Goal: Information Seeking & Learning: Learn about a topic

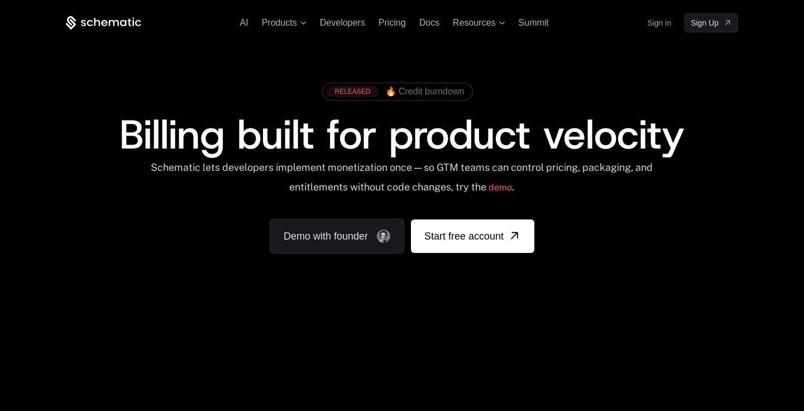
click at [663, 23] on link "Sign in" at bounding box center [659, 23] width 24 height 18
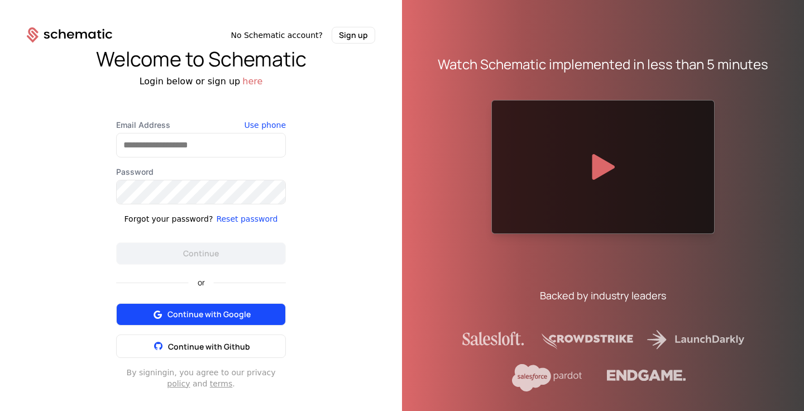
click at [214, 309] on span "Continue with Google" at bounding box center [208, 314] width 83 height 11
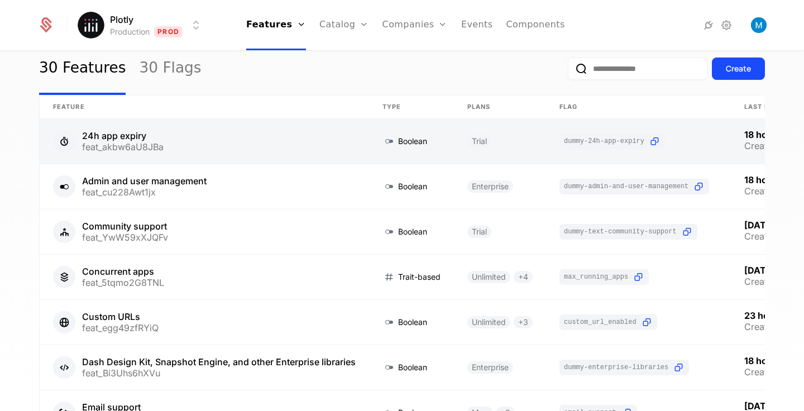
scroll to position [42, 0]
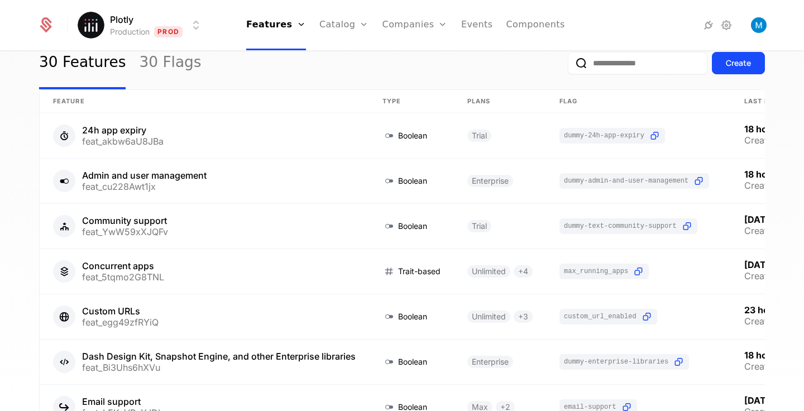
click at [303, 79] on div "30 Features 30 Flags Create" at bounding box center [402, 63] width 726 height 52
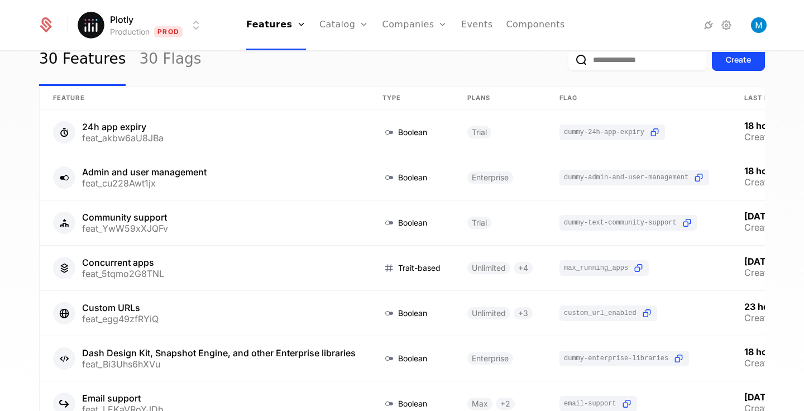
scroll to position [25, 0]
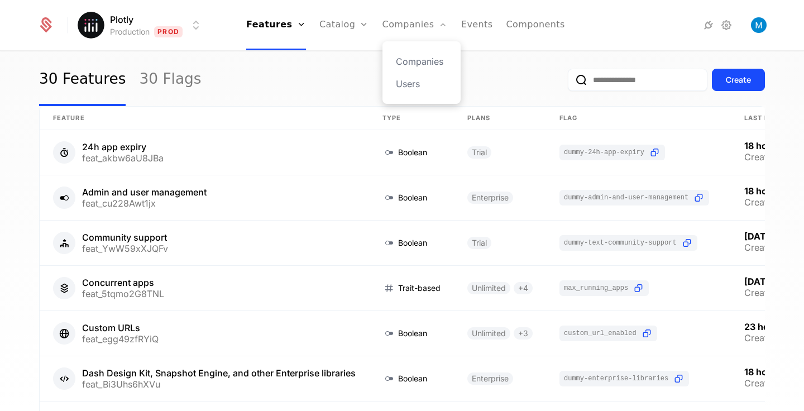
click at [414, 75] on div "Companies Users" at bounding box center [421, 72] width 78 height 63
click at [413, 86] on link "Users" at bounding box center [421, 83] width 51 height 13
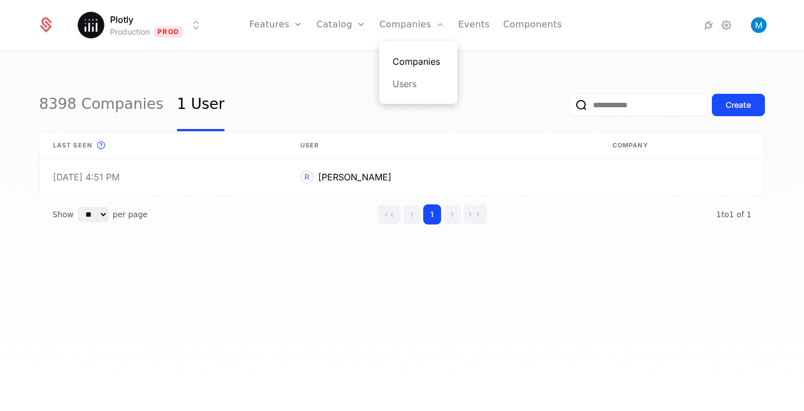
click at [414, 61] on link "Companies" at bounding box center [417, 61] width 51 height 13
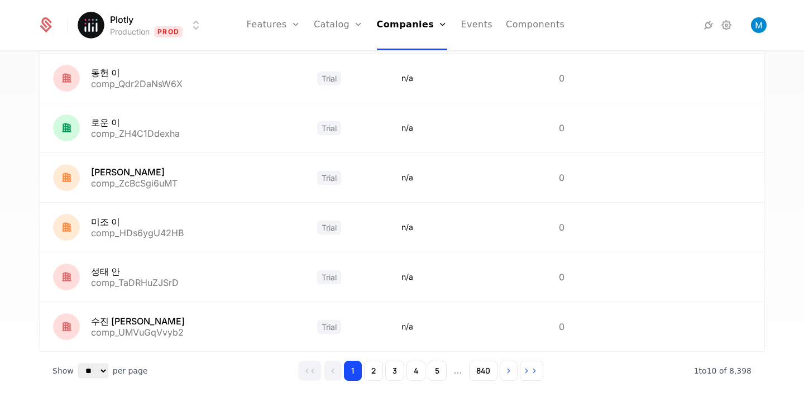
scroll to position [330, 0]
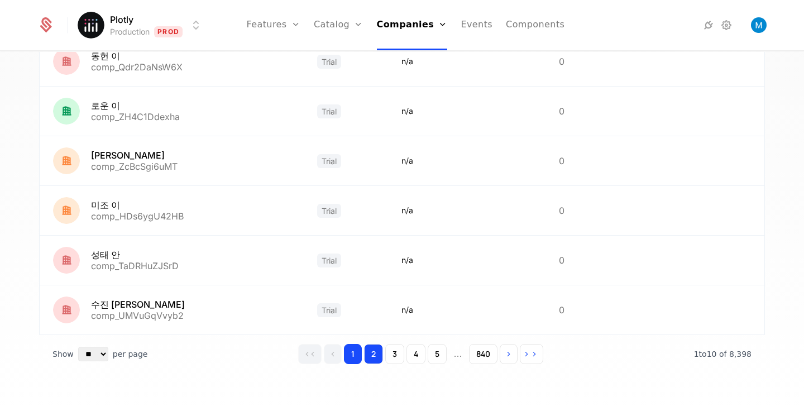
click at [376, 355] on button "2" at bounding box center [373, 354] width 19 height 20
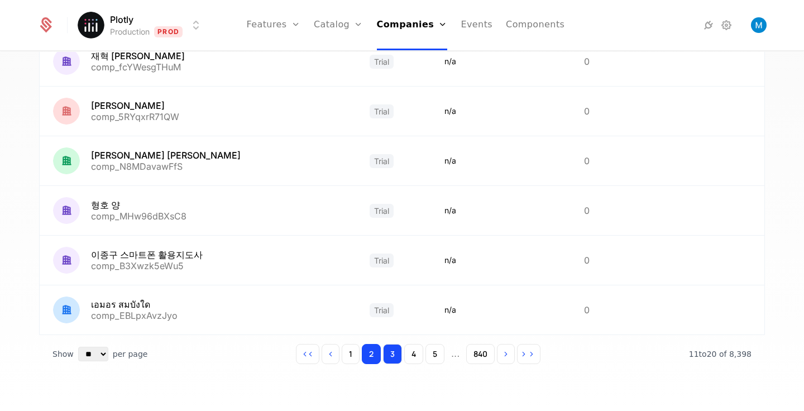
click at [399, 357] on button "3" at bounding box center [392, 354] width 19 height 20
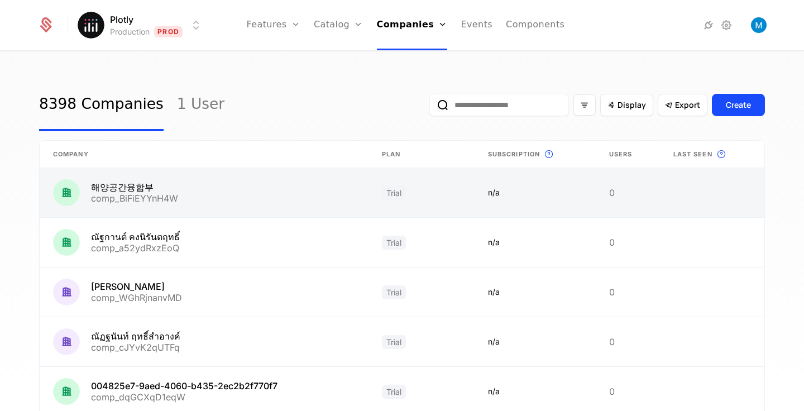
click at [206, 190] on link at bounding box center [204, 192] width 329 height 49
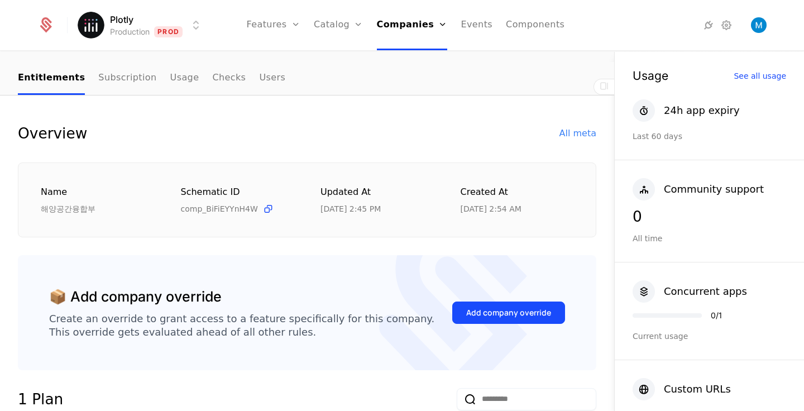
scroll to position [83, 0]
drag, startPoint x: 524, startPoint y: 207, endPoint x: 326, endPoint y: 207, distance: 198.2
click at [326, 207] on div "Name 해양공간융합부 Schematic ID comp_BiFiEYYnH4W Updated at 9/8/25, 2:45 PM Created a…" at bounding box center [307, 200] width 533 height 30
click at [326, 207] on div "9/8/25, 2:45 PM" at bounding box center [350, 208] width 60 height 11
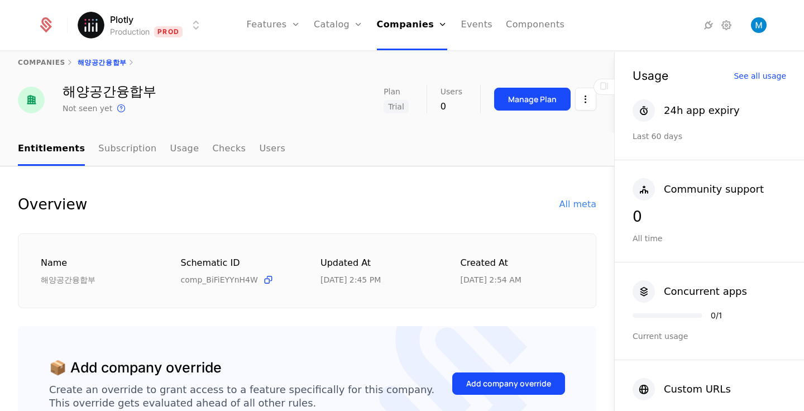
scroll to position [0, 0]
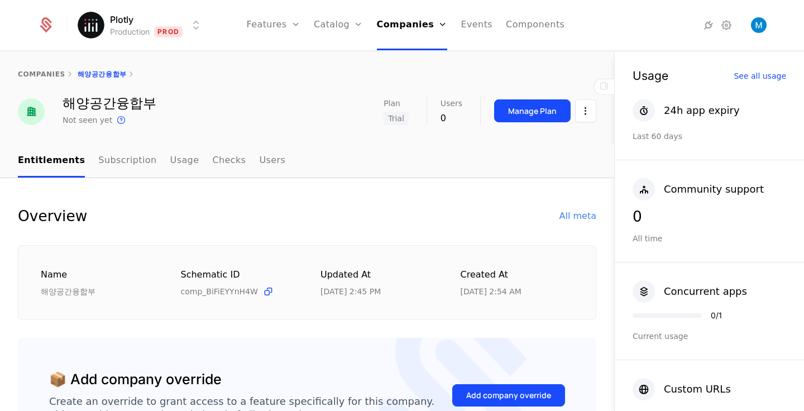
drag, startPoint x: 515, startPoint y: 290, endPoint x: 428, endPoint y: 290, distance: 87.7
click at [428, 290] on div "Name 해양공간융합부 Schematic ID comp_BiFiEYYnH4W Updated at 9/8/25, 2:45 PM Created a…" at bounding box center [307, 283] width 533 height 30
drag, startPoint x: 376, startPoint y: 294, endPoint x: 276, endPoint y: 294, distance: 100.5
click at [276, 294] on div "Name 해양공간융합부 Schematic ID comp_BiFiEYYnH4W Updated at 9/8/25, 2:45 PM Created a…" at bounding box center [307, 283] width 533 height 30
click at [334, 287] on div "9/8/25, 2:45 PM" at bounding box center [350, 291] width 60 height 11
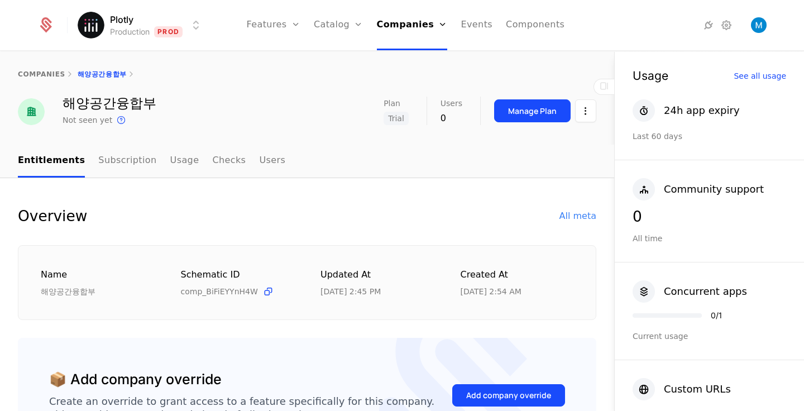
scroll to position [11, 0]
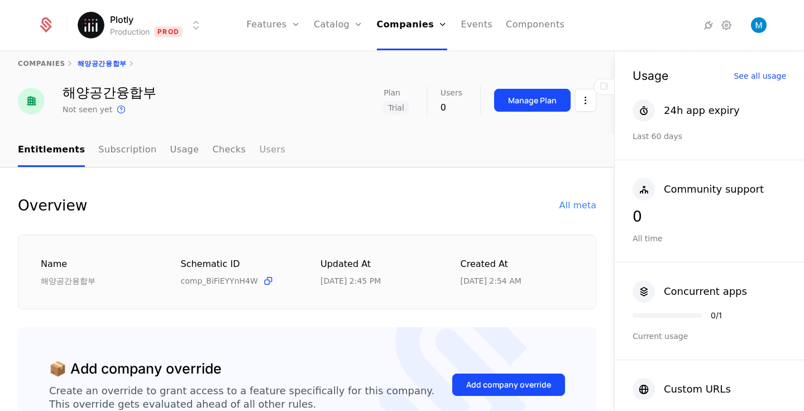
click at [259, 147] on link "Users" at bounding box center [272, 150] width 26 height 33
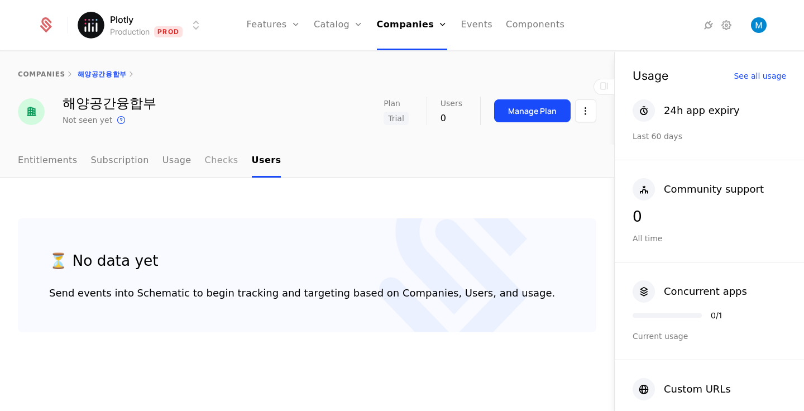
click at [217, 161] on link "Checks" at bounding box center [221, 161] width 33 height 33
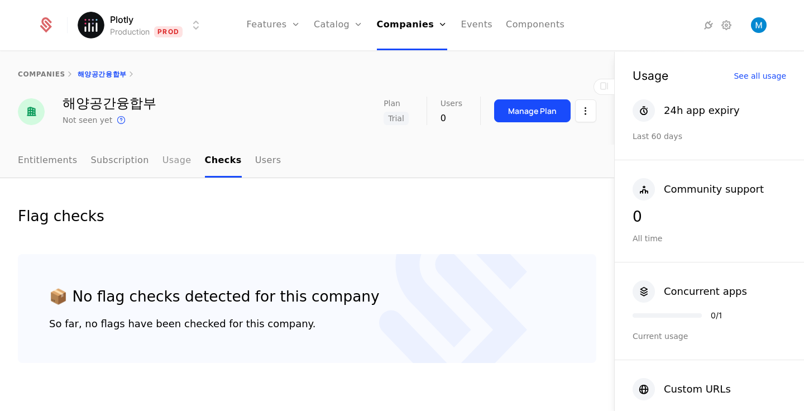
click at [162, 171] on link "Usage" at bounding box center [176, 161] width 29 height 33
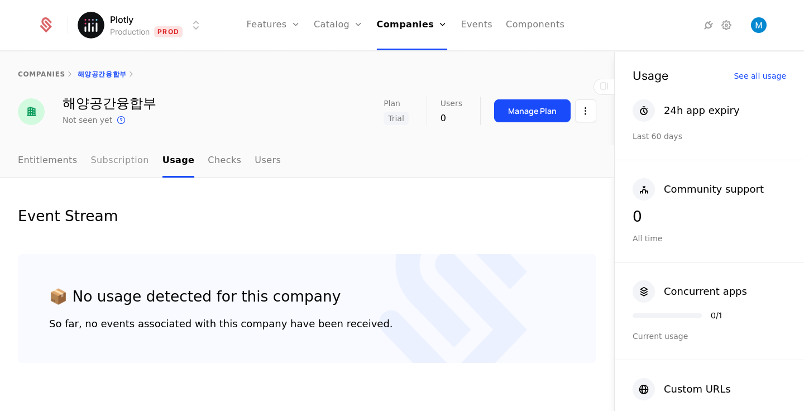
click at [133, 163] on link "Subscription" at bounding box center [120, 161] width 58 height 33
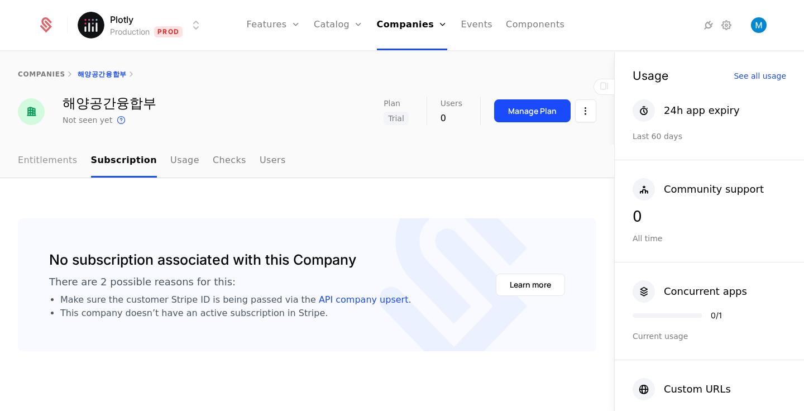
click at [54, 159] on link "Entitlements" at bounding box center [48, 161] width 60 height 33
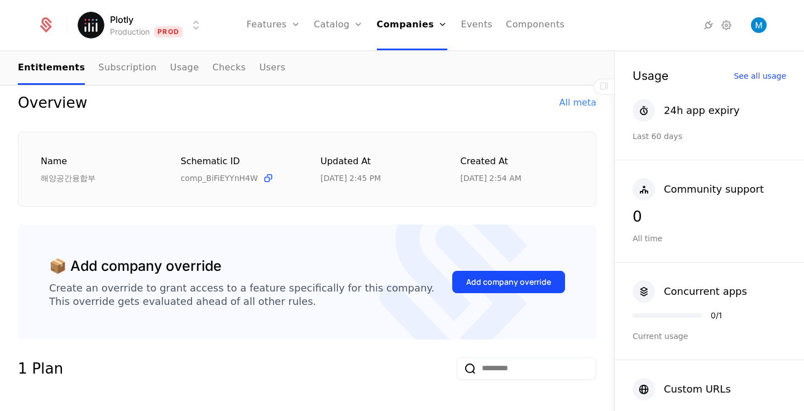
scroll to position [116, 0]
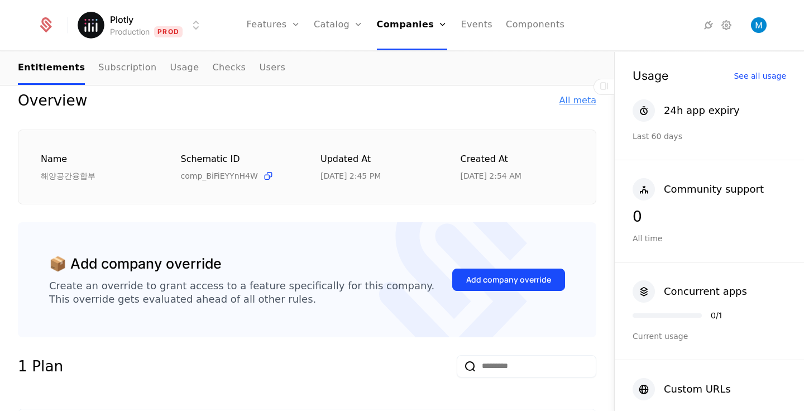
click at [577, 98] on div "All meta" at bounding box center [577, 100] width 37 height 13
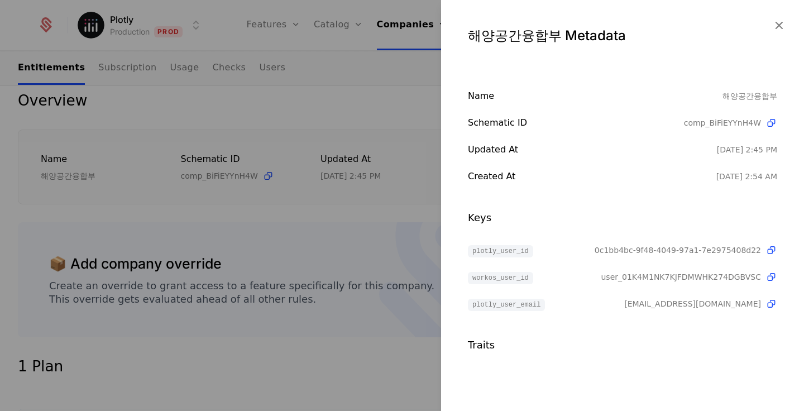
click at [339, 104] on div at bounding box center [402, 205] width 804 height 411
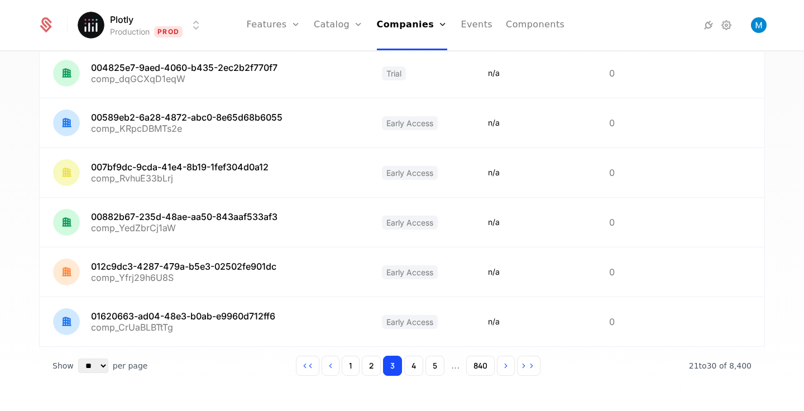
scroll to position [330, 0]
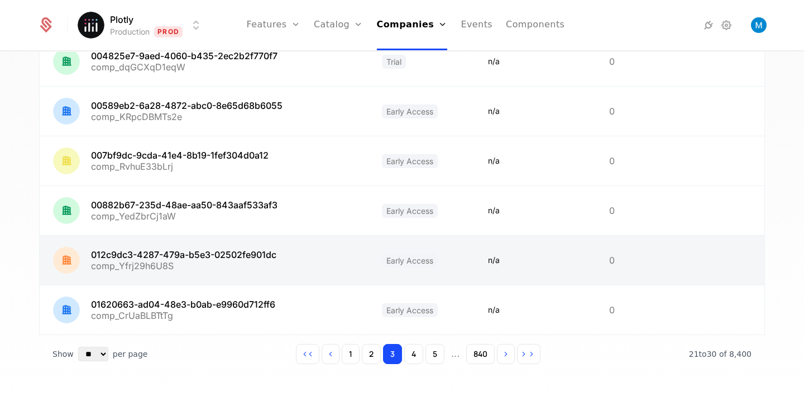
click at [200, 248] on link at bounding box center [204, 260] width 329 height 49
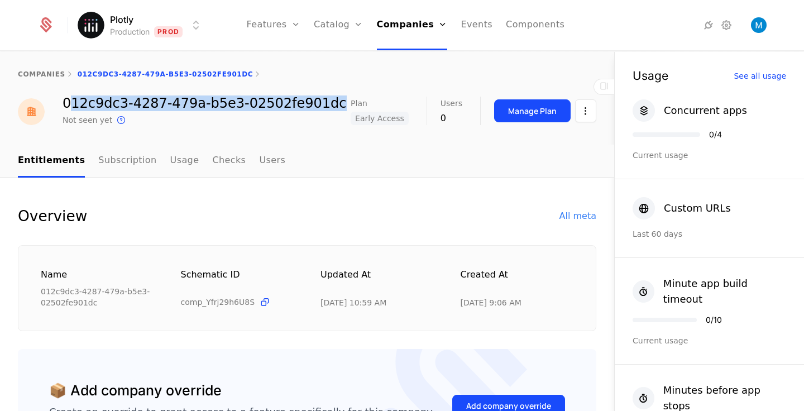
drag, startPoint x: 68, startPoint y: 98, endPoint x: 328, endPoint y: 109, distance: 260.4
click at [328, 109] on div "012c9dc3-4287-479a-b5e3-02502fe901dc Not seen yet This is the date a track or i…" at bounding box center [307, 112] width 578 height 30
drag, startPoint x: 328, startPoint y: 109, endPoint x: 58, endPoint y: 105, distance: 269.7
click at [58, 105] on div "012c9dc3-4287-479a-b5e3-02502fe901dc Not seen yet This is the date a track or i…" at bounding box center [307, 112] width 578 height 30
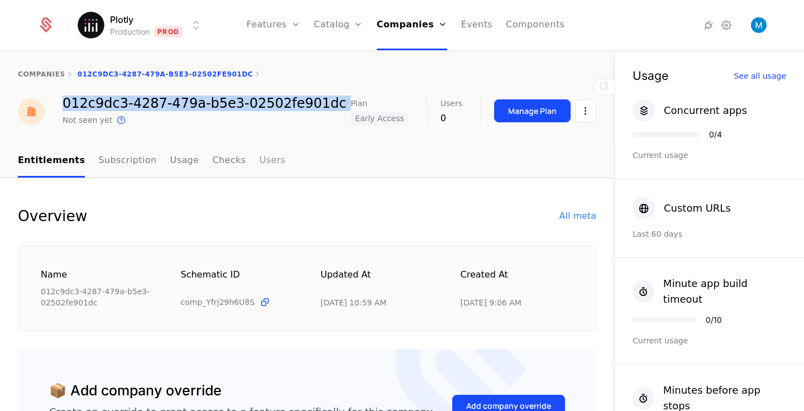
click at [261, 157] on link "Users" at bounding box center [272, 161] width 26 height 33
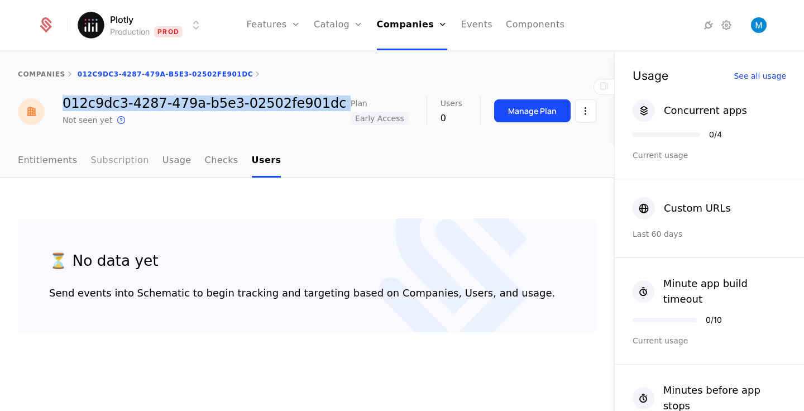
click at [107, 166] on link "Subscription" at bounding box center [120, 161] width 58 height 33
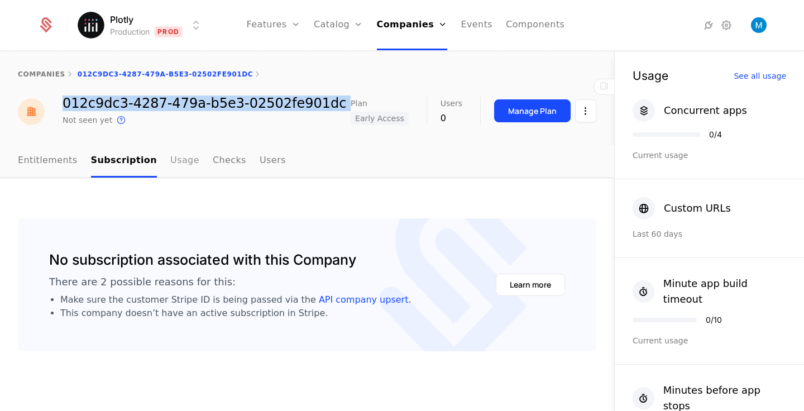
click at [170, 157] on link "Usage" at bounding box center [184, 161] width 29 height 33
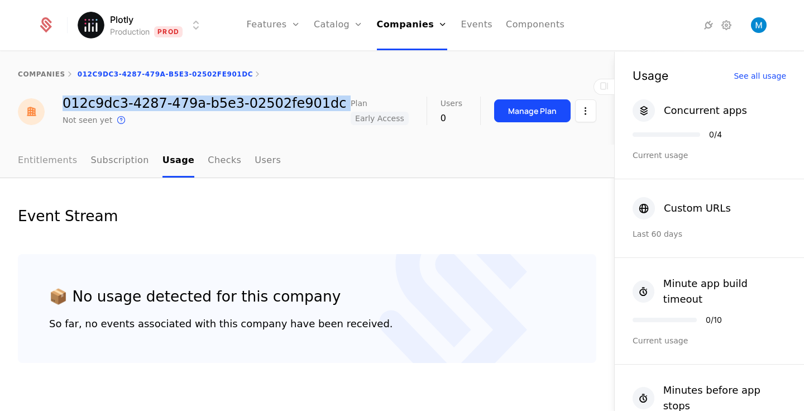
click at [51, 161] on link "Entitlements" at bounding box center [48, 161] width 60 height 33
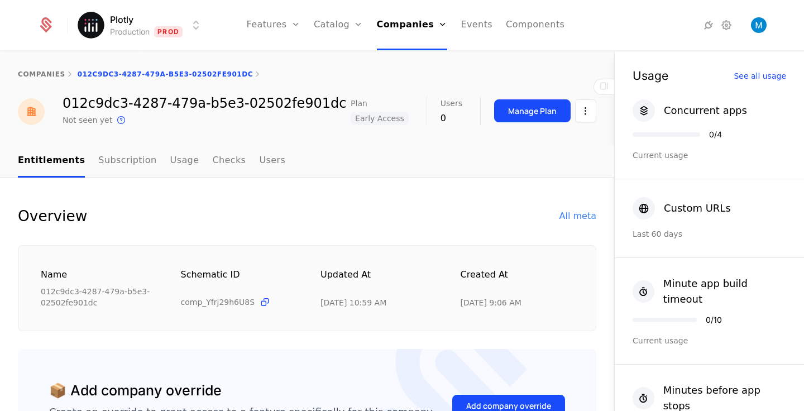
click at [296, 122] on div "Not seen yet This is the date a track or identify event associated with this co…" at bounding box center [205, 119] width 284 height 13
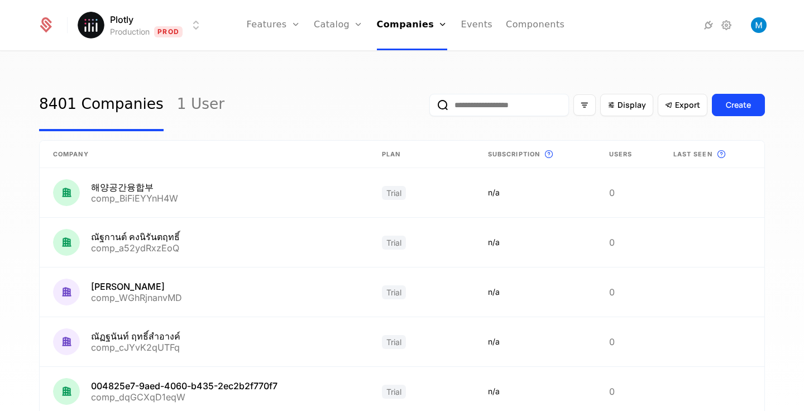
scroll to position [199, 0]
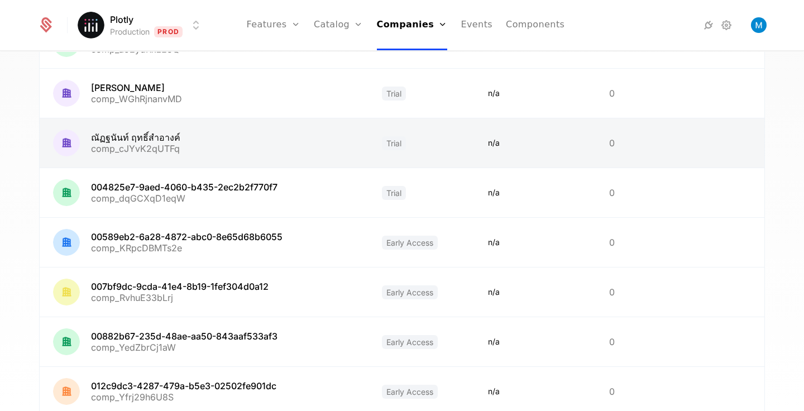
click at [141, 132] on link at bounding box center [204, 142] width 329 height 49
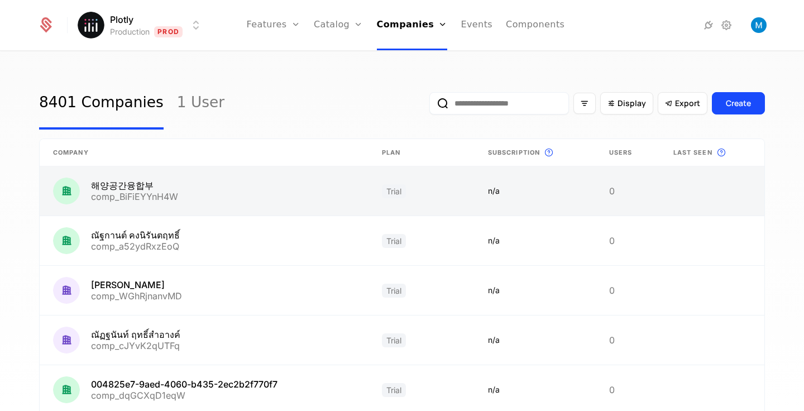
scroll to position [330, 0]
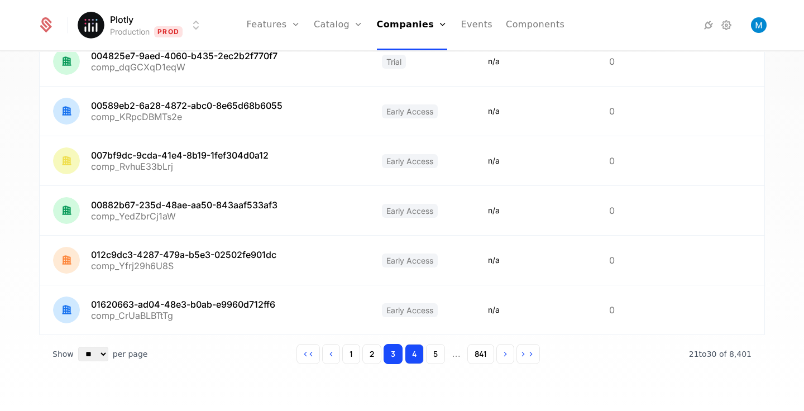
click at [419, 362] on button "4" at bounding box center [414, 354] width 19 height 20
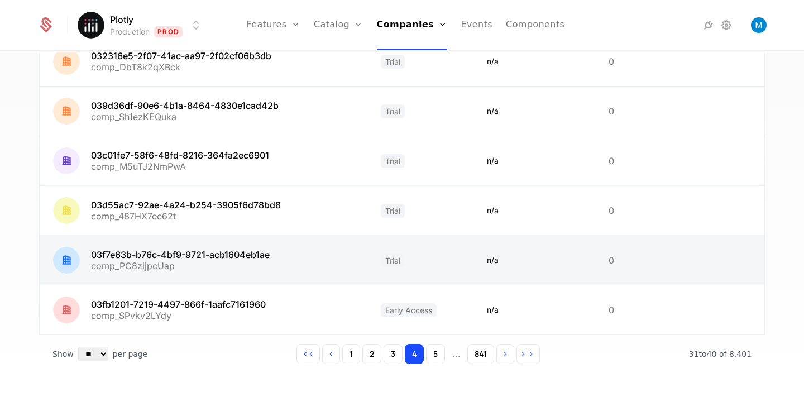
click at [390, 260] on link at bounding box center [420, 260] width 106 height 49
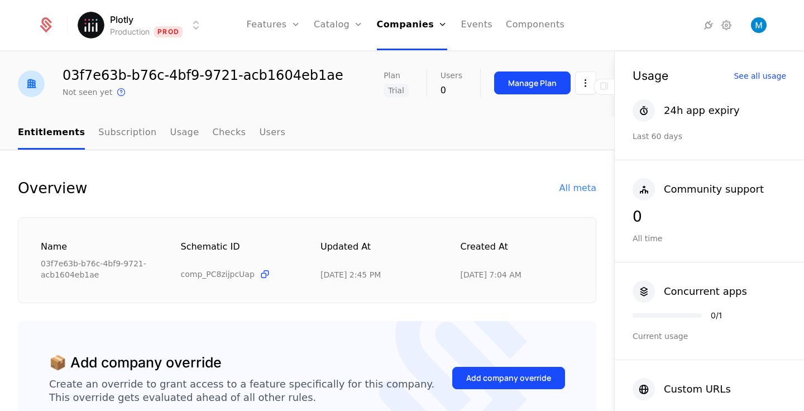
scroll to position [30, 0]
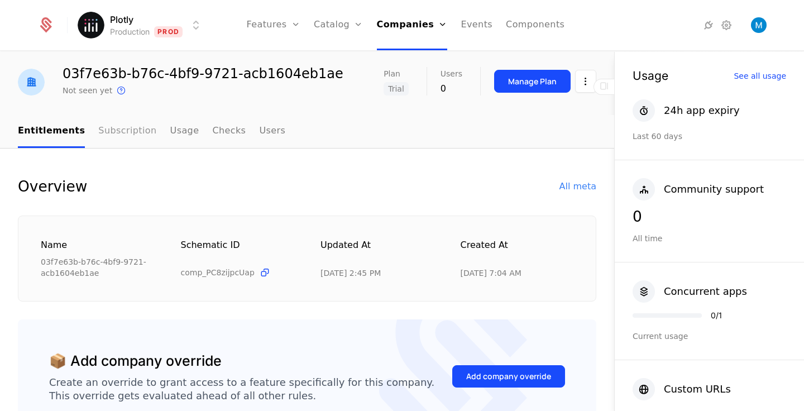
click at [123, 128] on link "Subscription" at bounding box center [127, 131] width 58 height 33
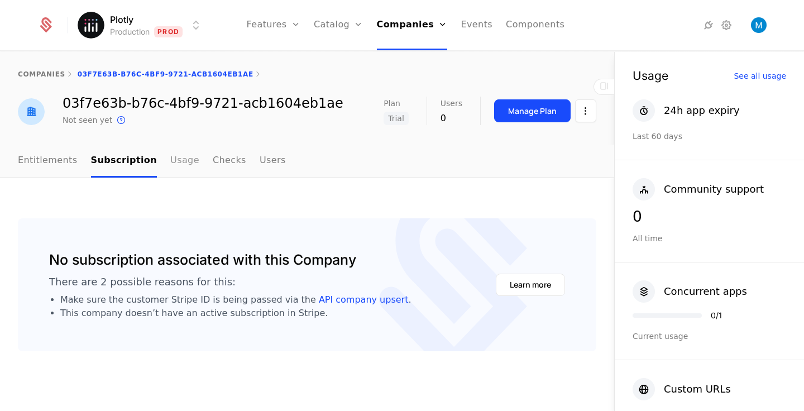
click at [172, 164] on link "Usage" at bounding box center [184, 161] width 29 height 33
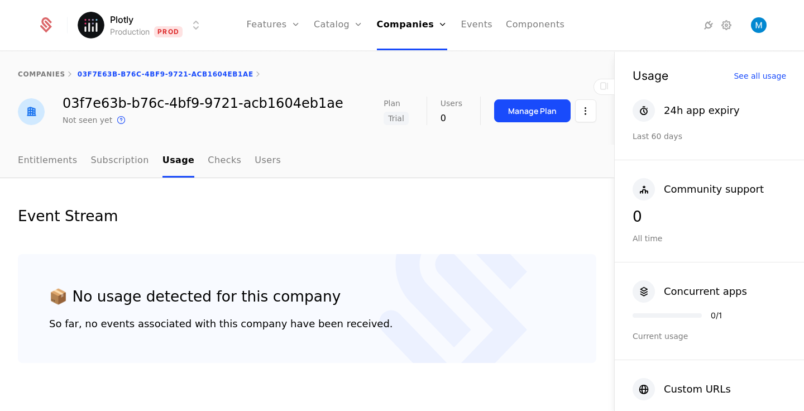
click at [190, 162] on ul "Entitlements Subscription Usage Checks Users" at bounding box center [149, 161] width 263 height 33
click at [209, 162] on link "Checks" at bounding box center [224, 161] width 33 height 33
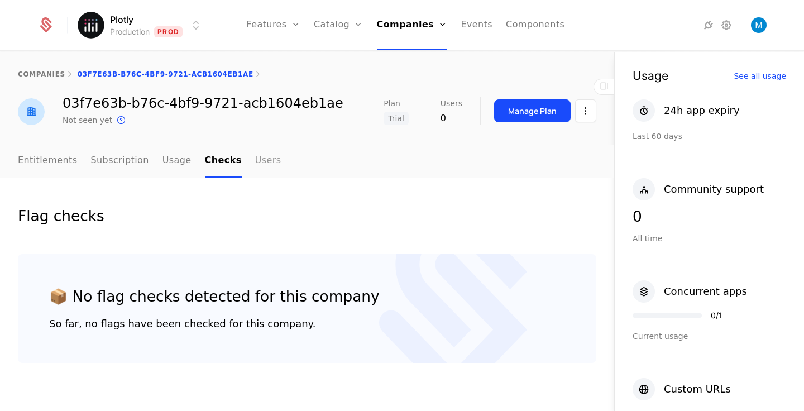
click at [255, 163] on link "Users" at bounding box center [268, 161] width 26 height 33
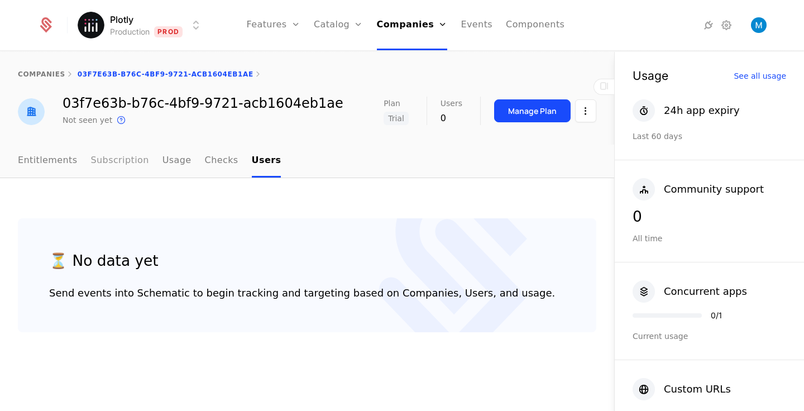
click at [107, 162] on link "Subscription" at bounding box center [120, 161] width 58 height 33
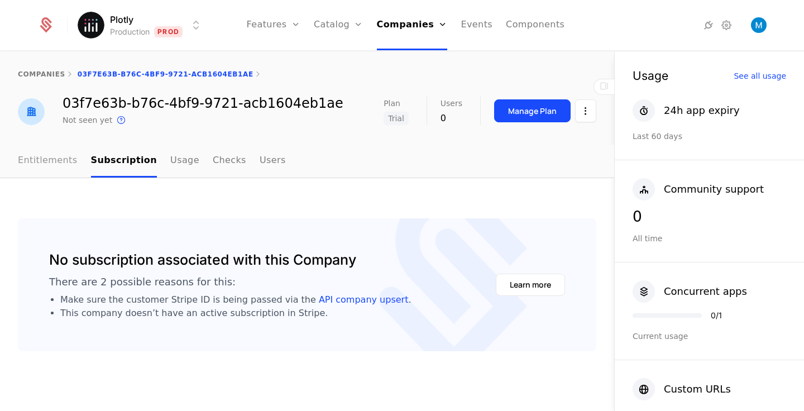
click at [54, 166] on link "Entitlements" at bounding box center [48, 161] width 60 height 33
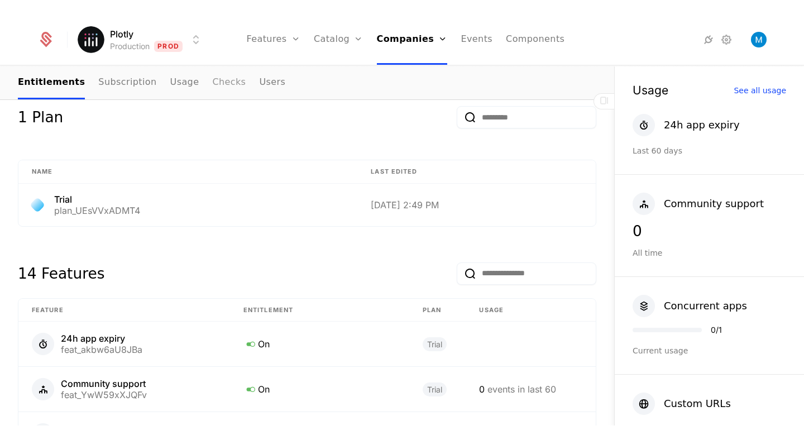
scroll to position [439, 0]
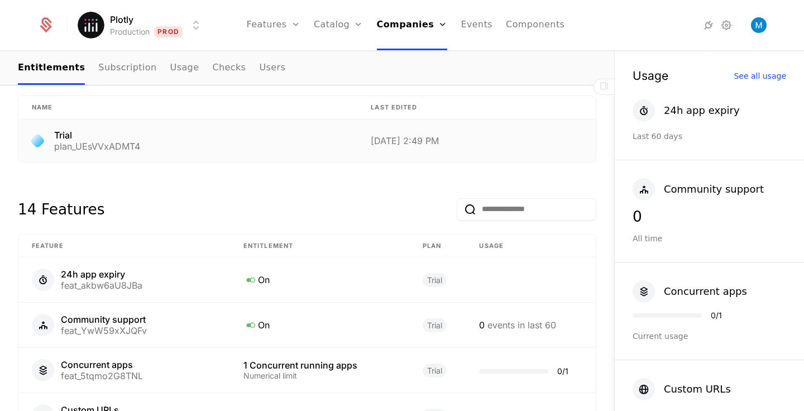
drag, startPoint x: 442, startPoint y: 139, endPoint x: 381, endPoint y: 138, distance: 60.3
click at [381, 138] on div "9/8/25, 2:49 PM" at bounding box center [477, 140] width 212 height 9
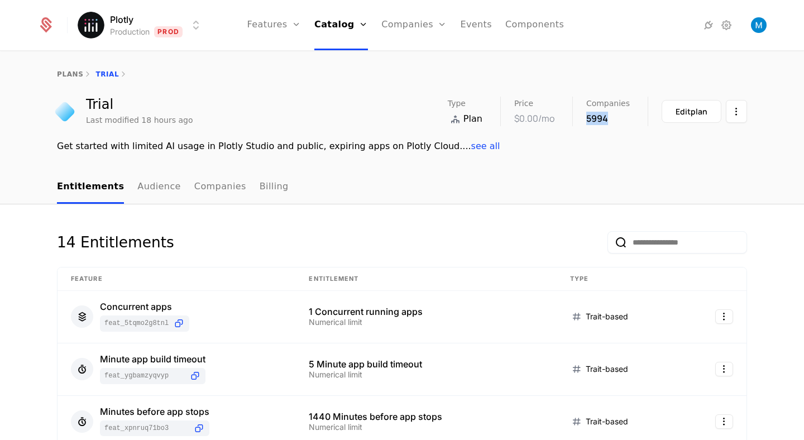
drag, startPoint x: 610, startPoint y: 118, endPoint x: 590, endPoint y: 118, distance: 20.7
click at [590, 118] on div "5994" at bounding box center [608, 118] width 44 height 13
click at [107, 74] on div "plans Trial" at bounding box center [402, 74] width 690 height 9
click at [73, 75] on link "plans" at bounding box center [70, 74] width 26 height 8
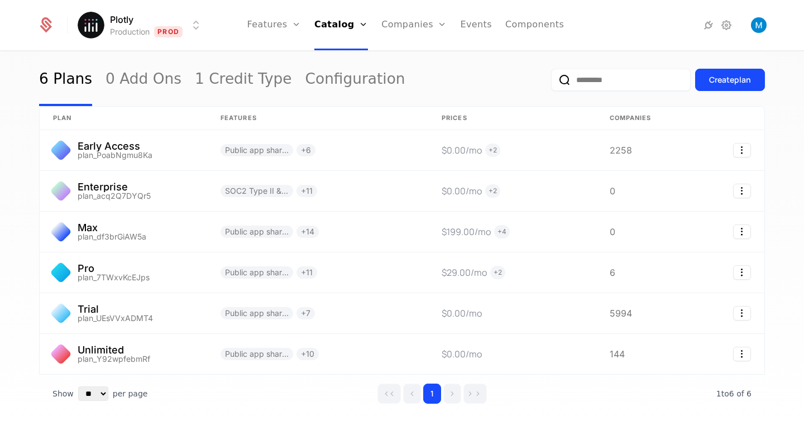
scroll to position [26, 0]
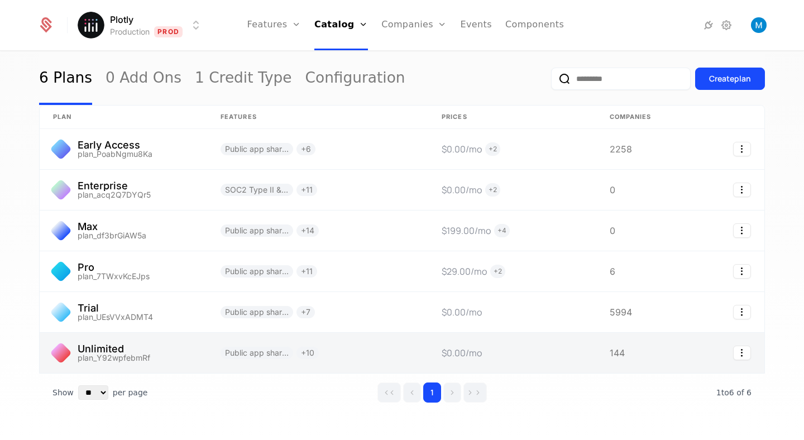
click at [95, 347] on link at bounding box center [123, 353] width 167 height 40
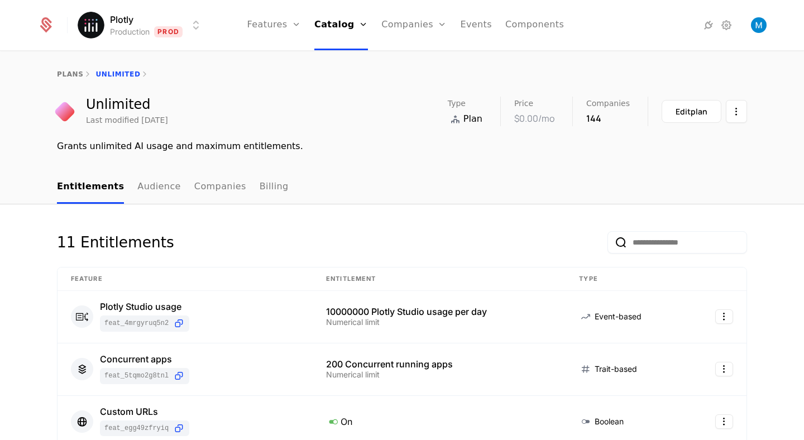
click at [597, 116] on div "144" at bounding box center [608, 118] width 44 height 13
click at [137, 197] on link "Audience" at bounding box center [159, 187] width 44 height 33
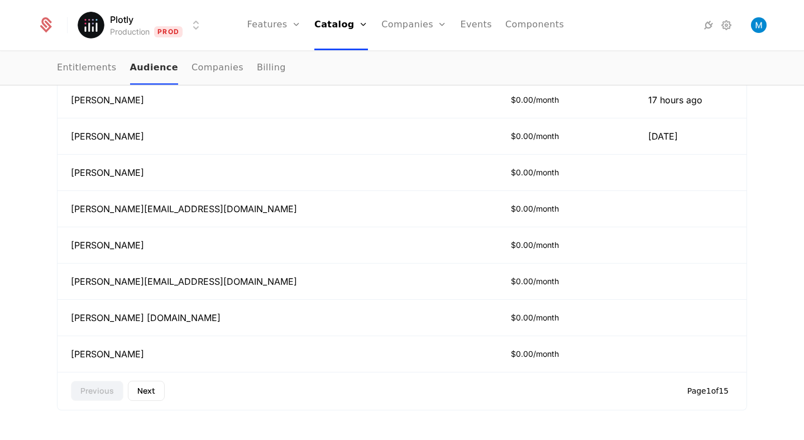
scroll to position [537, 0]
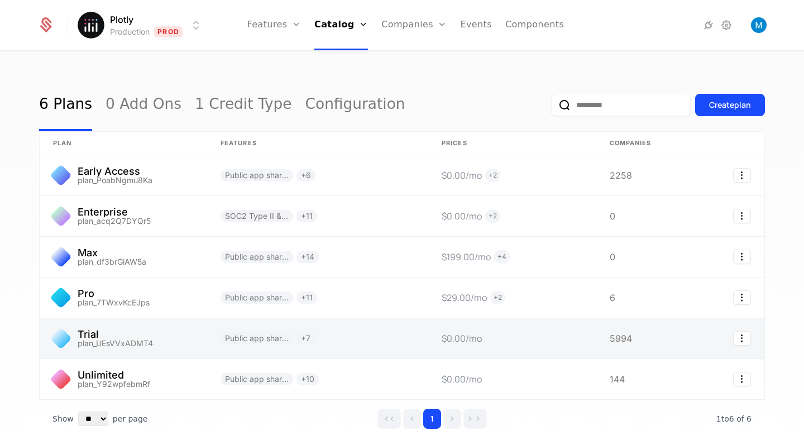
click at [119, 333] on link at bounding box center [123, 338] width 167 height 40
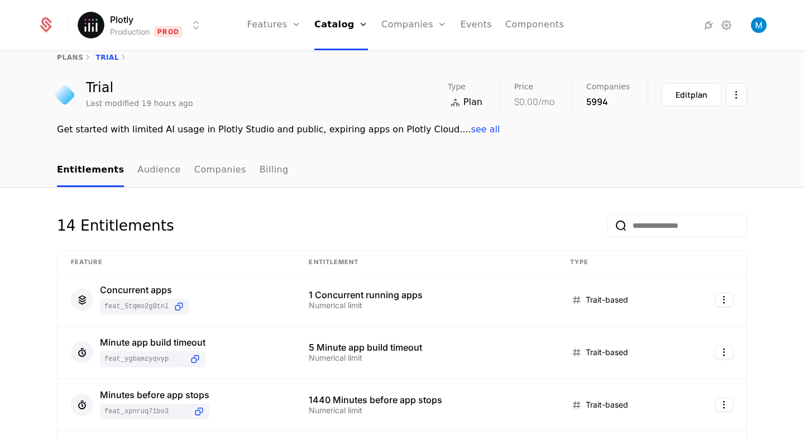
scroll to position [16, 0]
click at [157, 167] on link "Audience" at bounding box center [159, 171] width 44 height 33
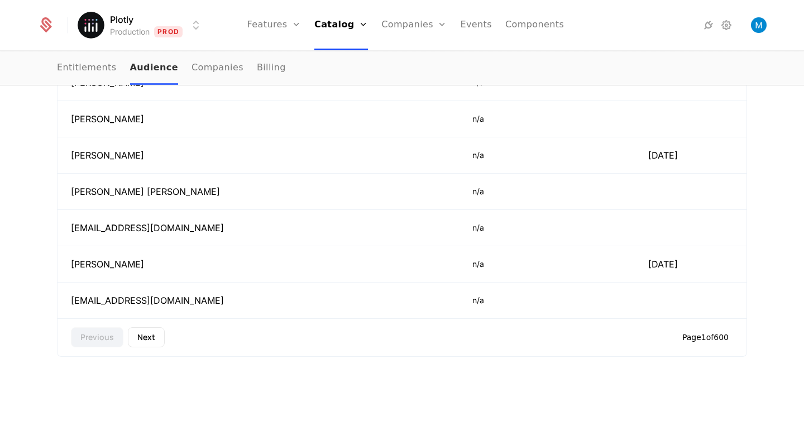
scroll to position [468, 0]
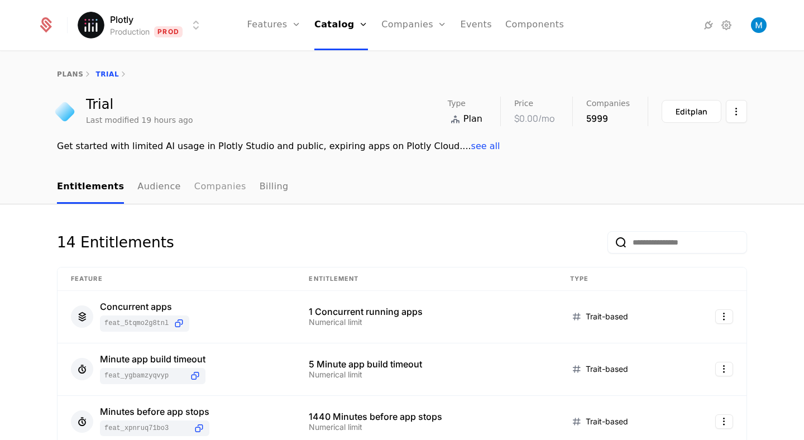
click at [209, 193] on link "Companies" at bounding box center [220, 187] width 52 height 33
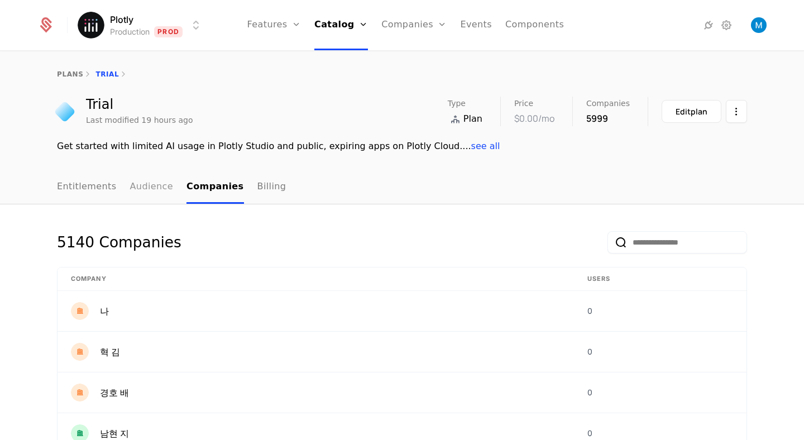
click at [160, 190] on link "Audience" at bounding box center [152, 187] width 44 height 33
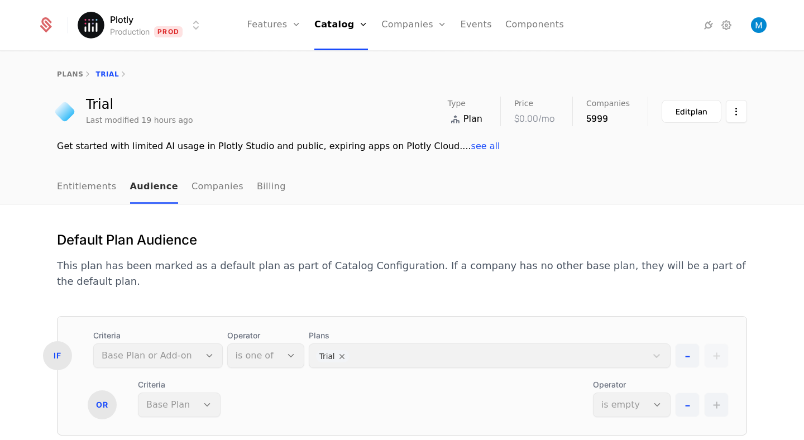
scroll to position [59, 0]
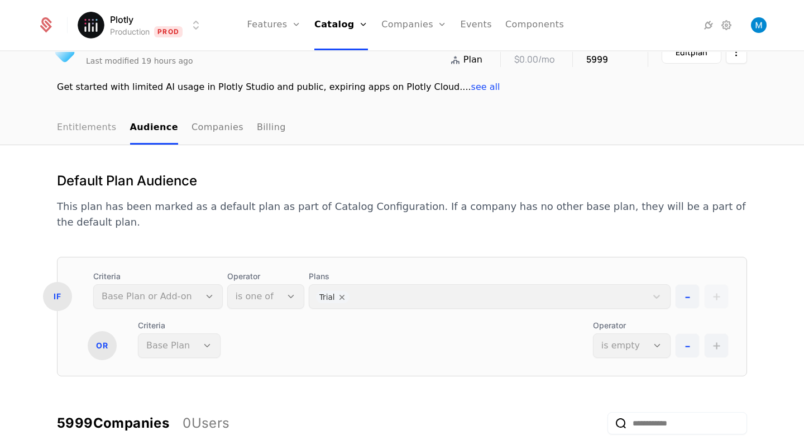
click at [85, 115] on link "Entitlements" at bounding box center [87, 128] width 60 height 33
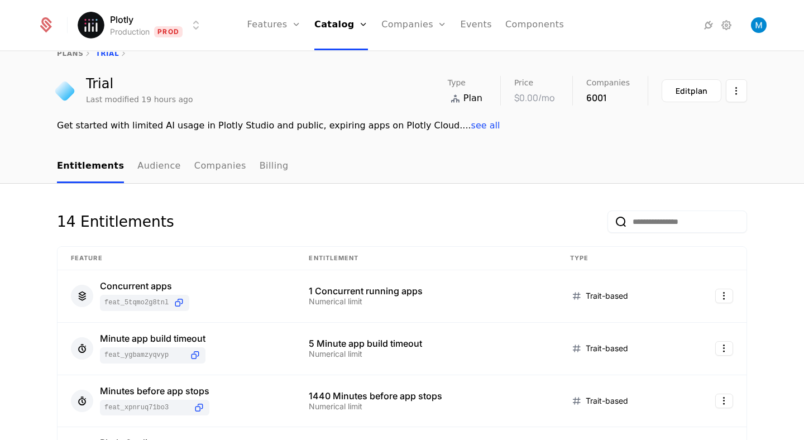
scroll to position [13, 0]
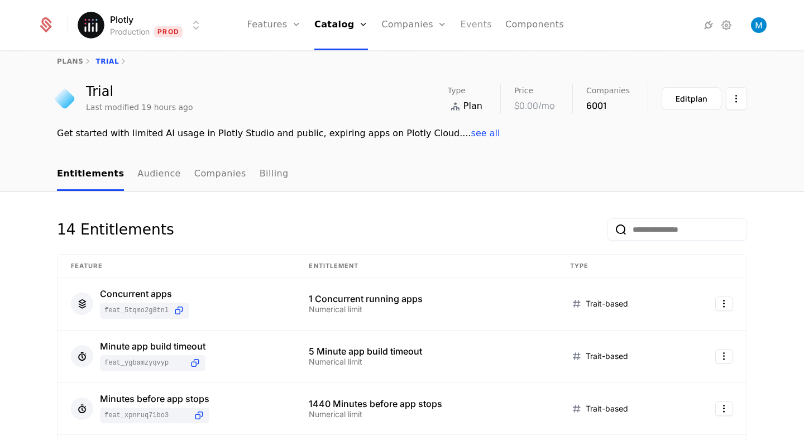
click at [468, 25] on link "Events" at bounding box center [476, 25] width 32 height 50
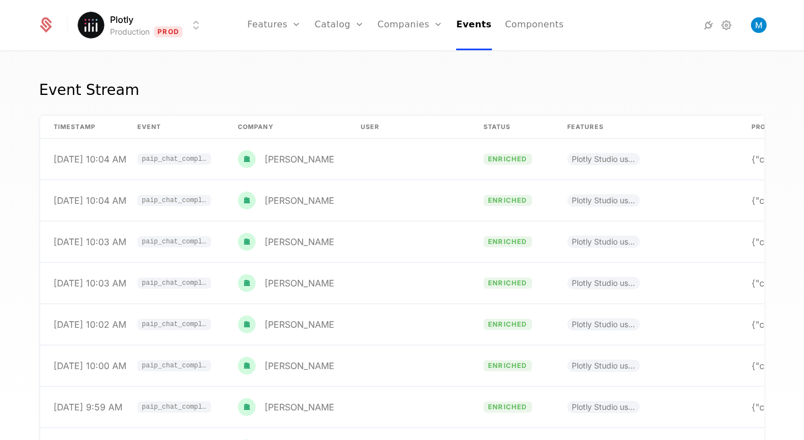
click at [427, 76] on div "Event Stream timestamp Event Company User Status Features Properties 9/9/25, 10…" at bounding box center [402, 249] width 804 height 395
click at [411, 66] on link "Companies" at bounding box center [416, 61] width 51 height 13
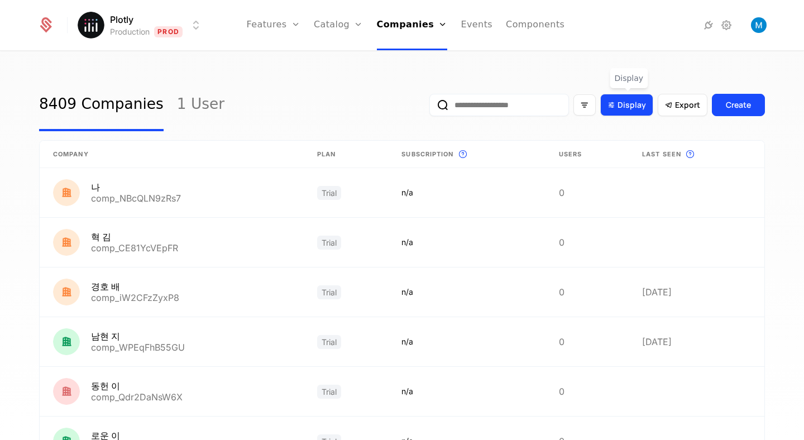
click at [612, 103] on icon "Display" at bounding box center [611, 105] width 10 height 10
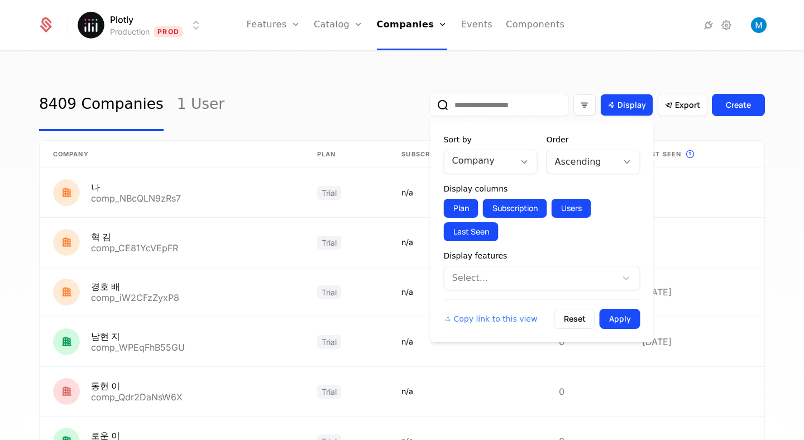
click at [610, 103] on icon "Display" at bounding box center [611, 105] width 10 height 10
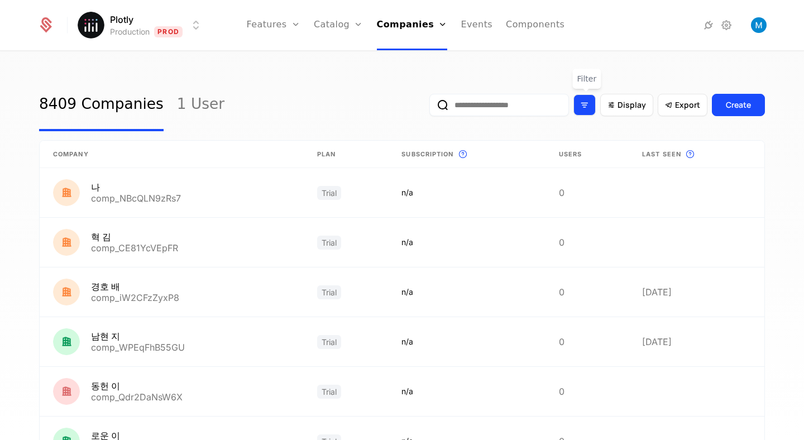
click at [591, 105] on div "Filter options" at bounding box center [584, 104] width 22 height 21
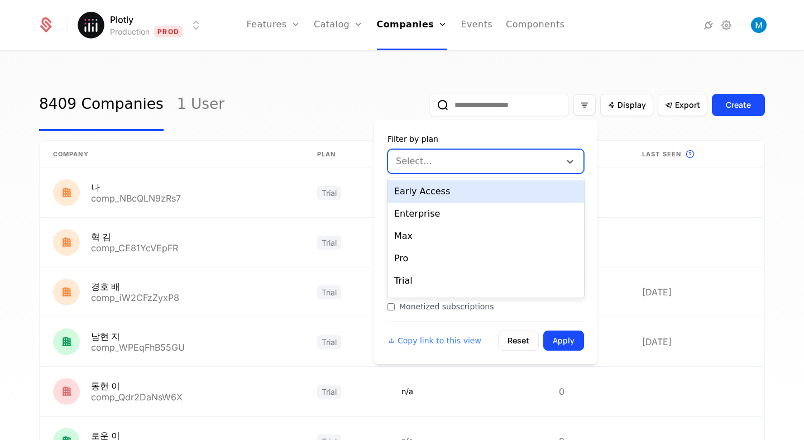
click at [496, 166] on div at bounding box center [475, 162] width 156 height 16
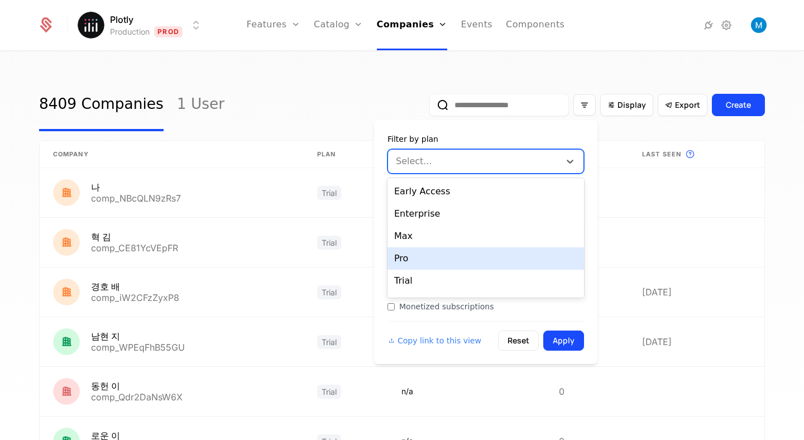
click at [411, 256] on div "Pro" at bounding box center [485, 258] width 197 height 22
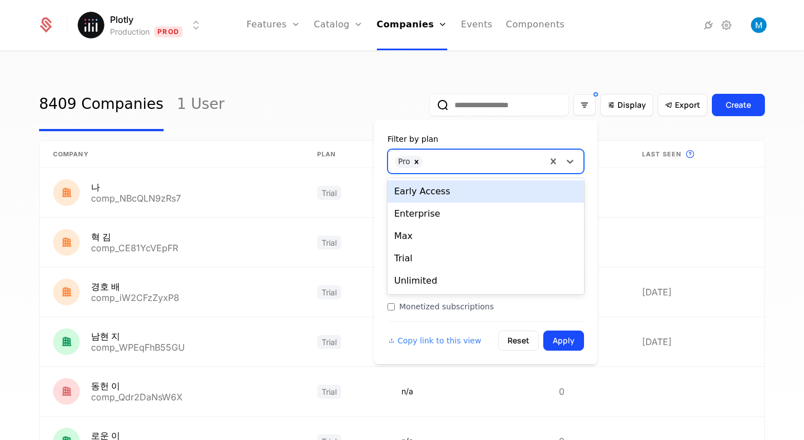
click at [460, 153] on div at bounding box center [484, 160] width 112 height 16
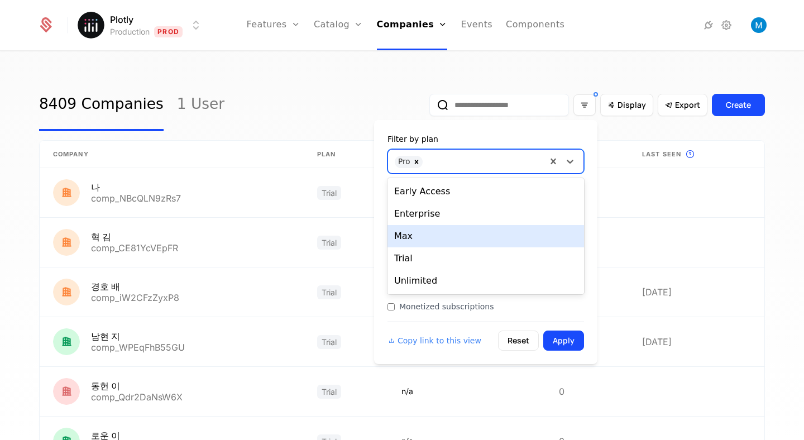
click at [425, 243] on div "Max" at bounding box center [485, 236] width 197 height 22
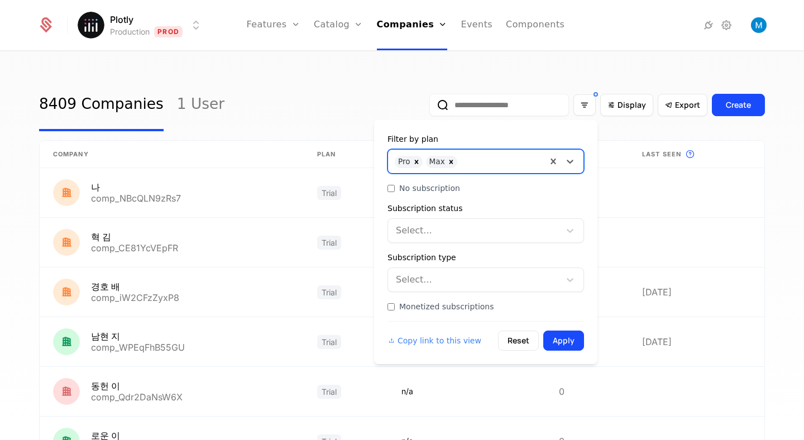
click at [488, 160] on div at bounding box center [501, 160] width 77 height 16
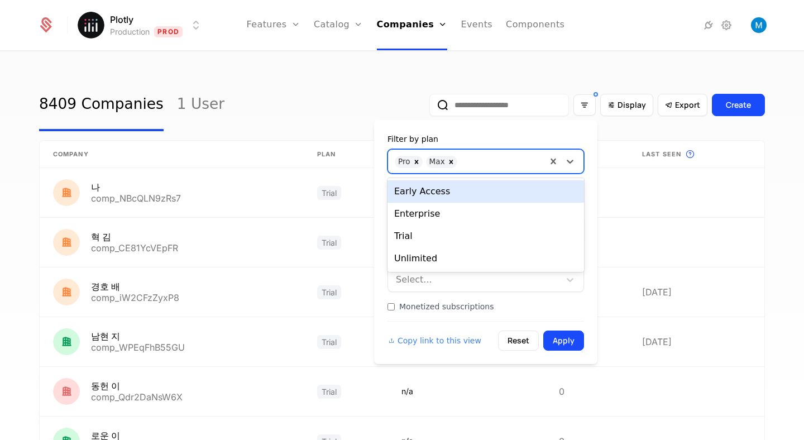
click at [488, 160] on div at bounding box center [501, 160] width 77 height 16
click at [502, 165] on div at bounding box center [501, 160] width 77 height 16
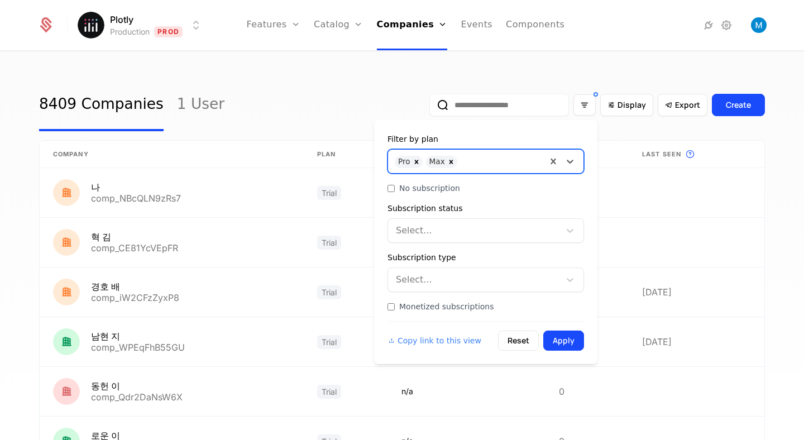
click at [502, 165] on div at bounding box center [501, 160] width 77 height 16
click at [568, 338] on button "Apply" at bounding box center [563, 341] width 41 height 20
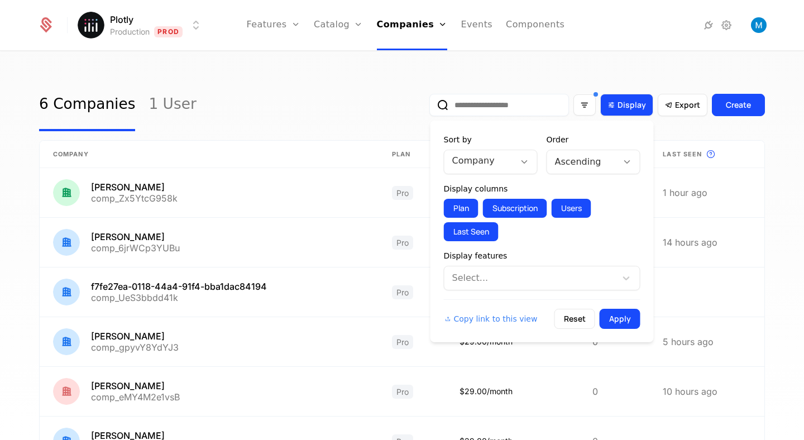
click at [629, 107] on span "Display" at bounding box center [631, 104] width 28 height 11
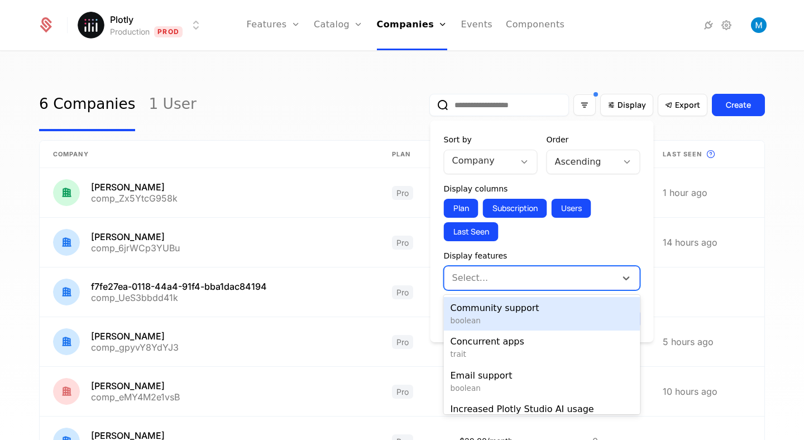
click at [503, 277] on div at bounding box center [531, 278] width 156 height 16
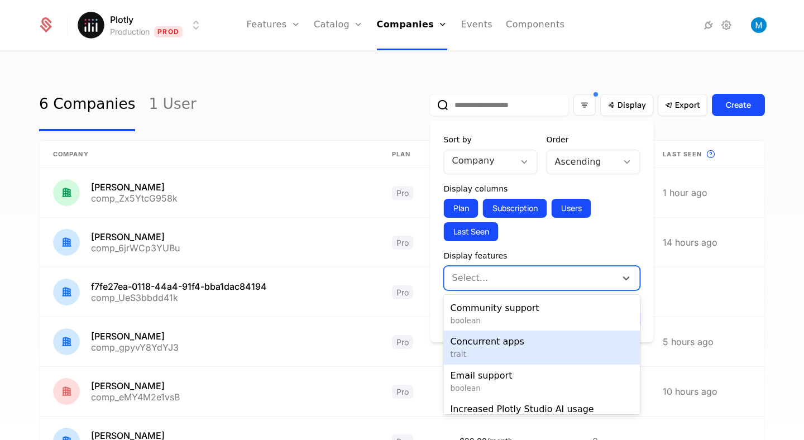
click at [506, 347] on span "Concurrent apps" at bounding box center [542, 341] width 183 height 13
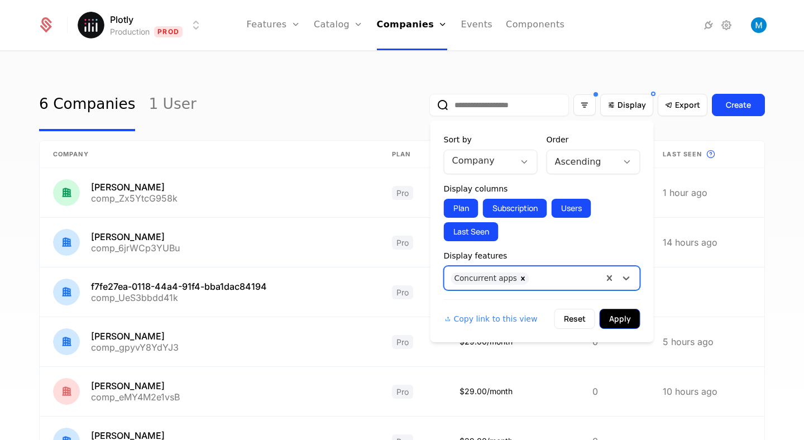
click at [625, 312] on button "Apply" at bounding box center [620, 319] width 41 height 20
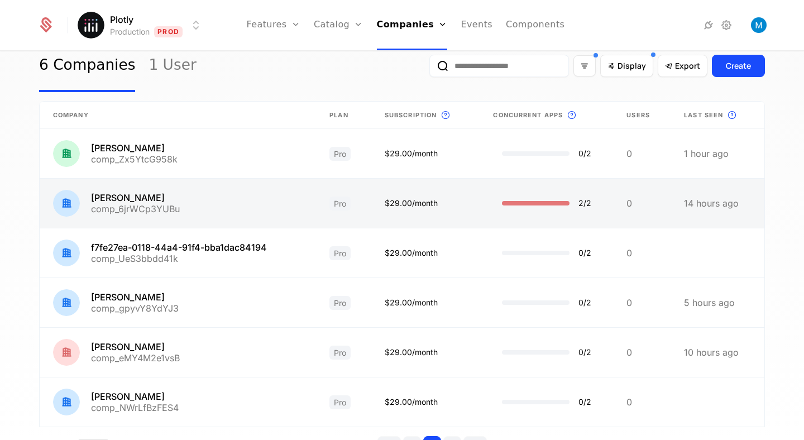
scroll to position [45, 0]
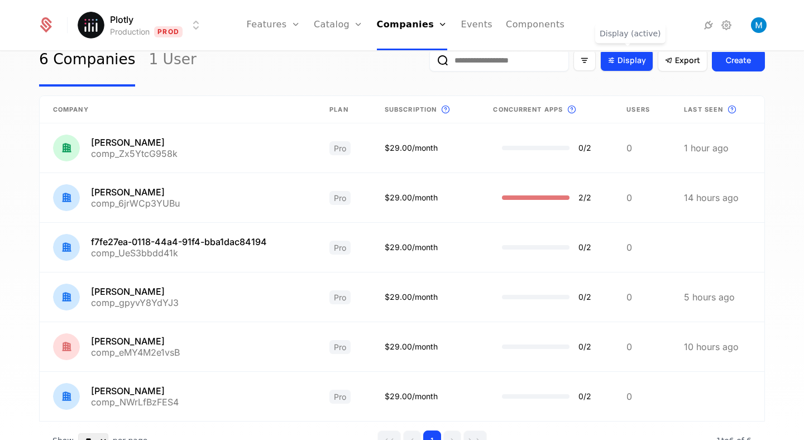
click at [625, 62] on span "Display" at bounding box center [631, 60] width 28 height 11
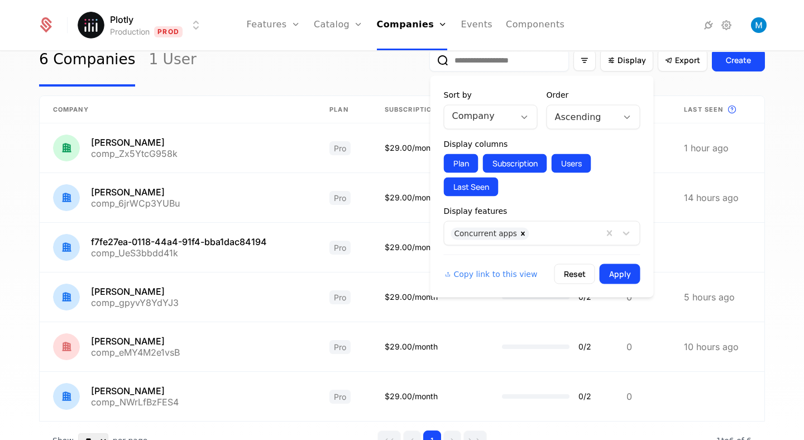
click at [567, 232] on div at bounding box center [565, 232] width 61 height 16
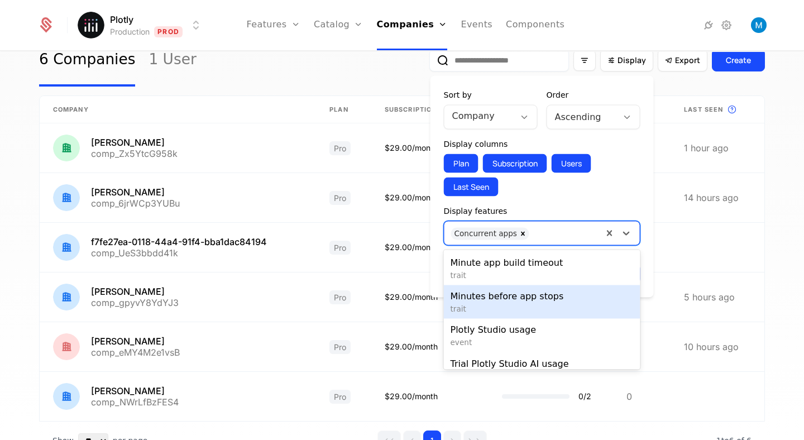
scroll to position [155, 0]
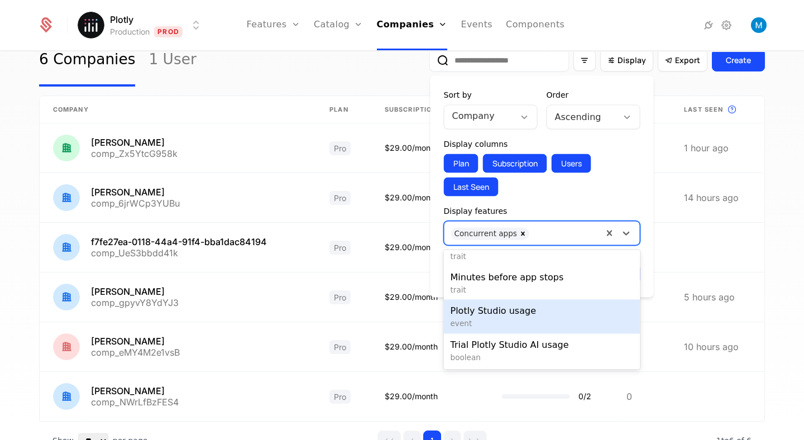
click at [519, 315] on span "Plotly Studio usage" at bounding box center [542, 310] width 183 height 13
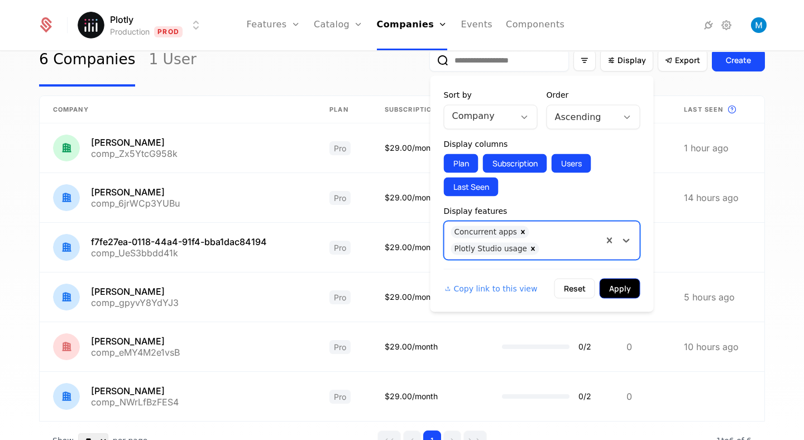
click at [622, 283] on button "Apply" at bounding box center [620, 289] width 41 height 20
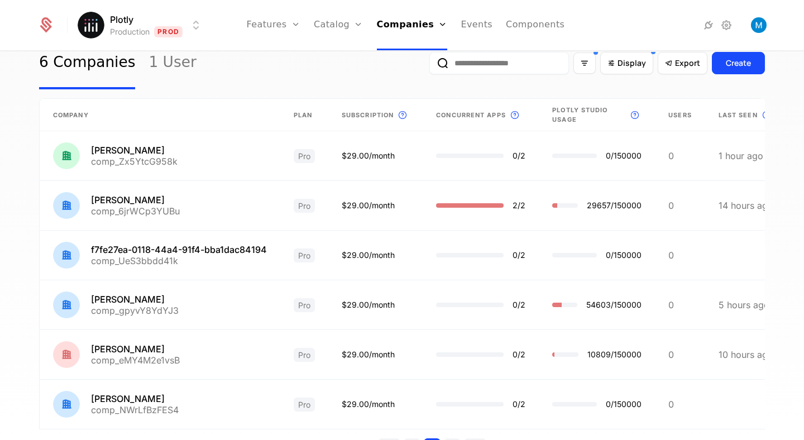
click at [573, 109] on span "Plotly Studio usage" at bounding box center [589, 115] width 74 height 18
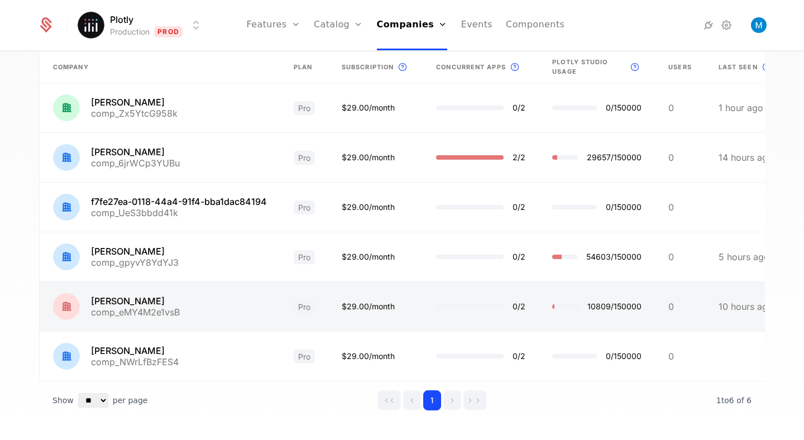
scroll to position [91, 0]
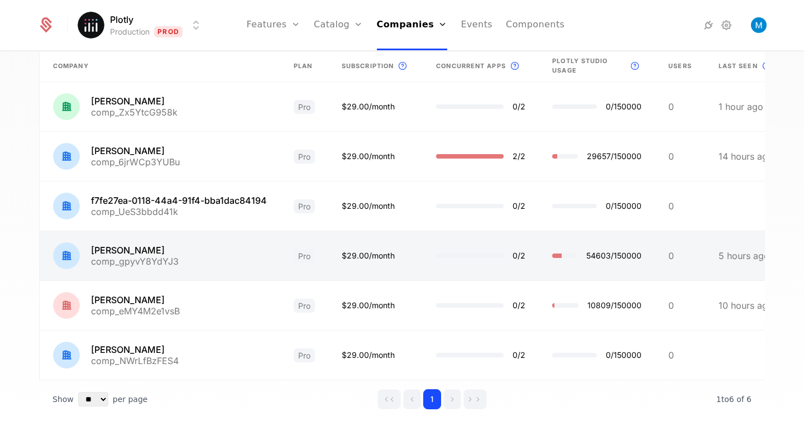
click at [567, 260] on link at bounding box center [597, 255] width 116 height 49
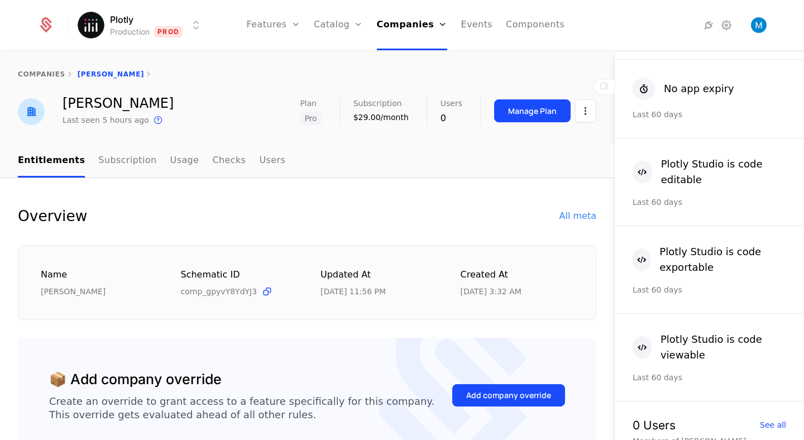
scroll to position [648, 0]
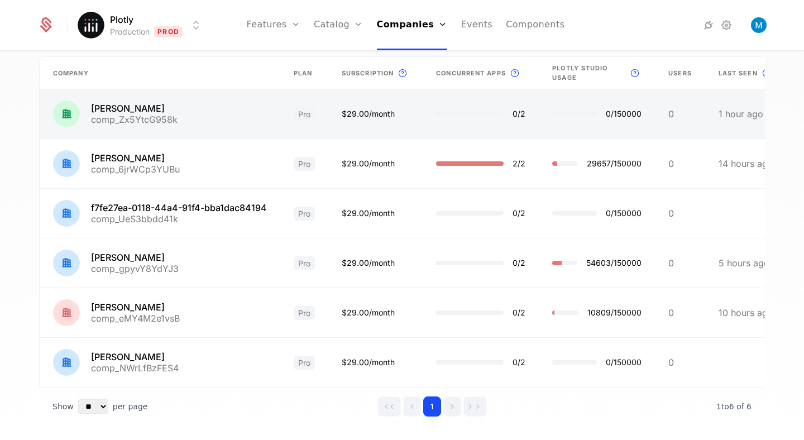
scroll to position [93, 0]
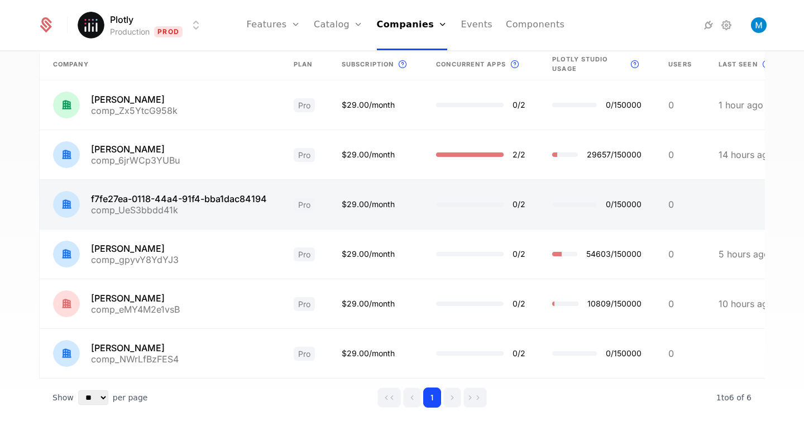
click at [168, 204] on link at bounding box center [160, 204] width 241 height 49
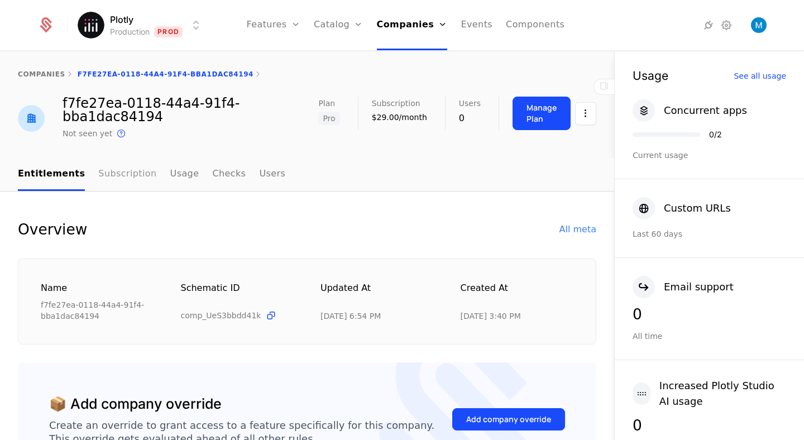
click at [115, 172] on link "Subscription" at bounding box center [127, 174] width 58 height 33
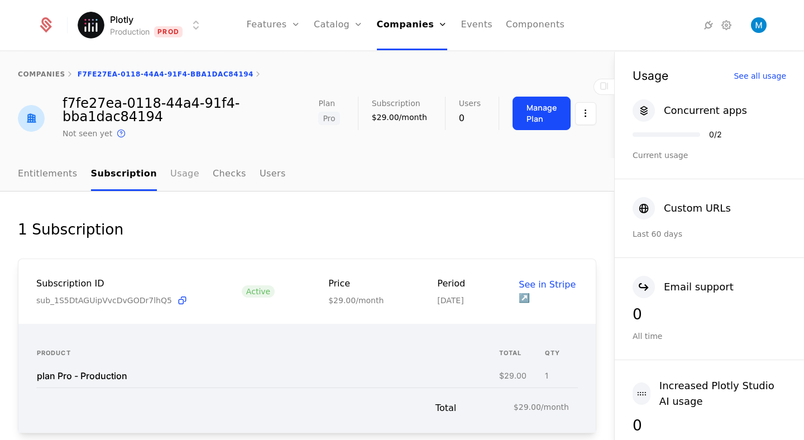
scroll to position [55, 0]
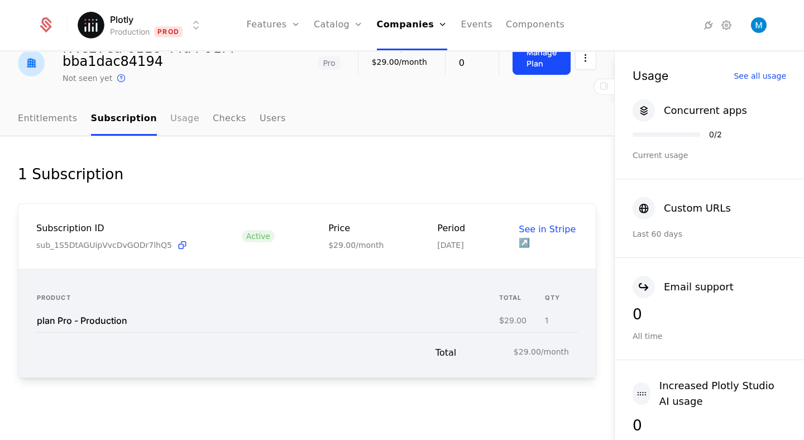
click at [181, 107] on link "Usage" at bounding box center [184, 119] width 29 height 33
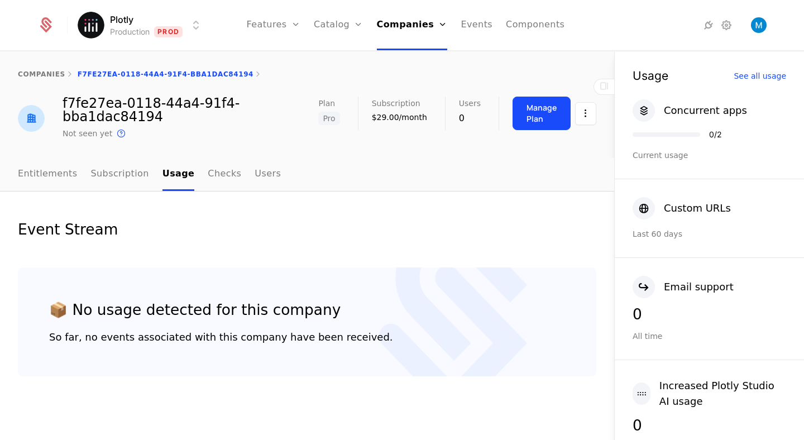
click at [208, 151] on div "companies f7fe27ea-0118-44a4-91f4-bba1dac84194 f7fe27ea-0118-44a4-91f4-bba1dac8…" at bounding box center [307, 105] width 614 height 106
click at [209, 178] on link "Checks" at bounding box center [224, 174] width 33 height 33
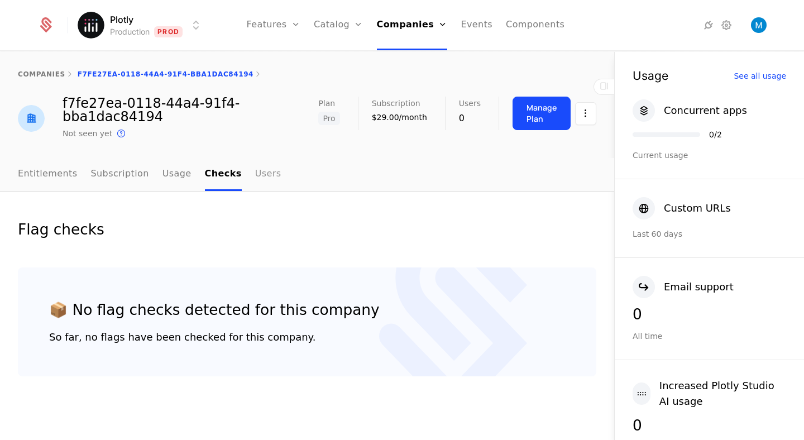
click at [255, 174] on link "Users" at bounding box center [268, 174] width 26 height 33
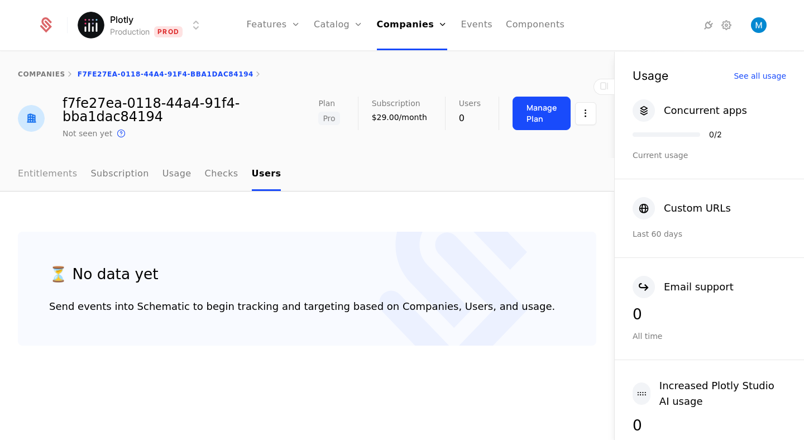
click at [42, 175] on link "Entitlements" at bounding box center [48, 174] width 60 height 33
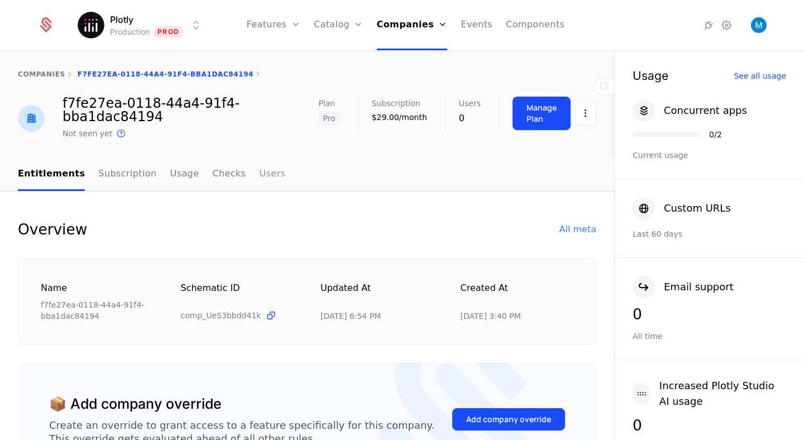
click at [266, 173] on link "Users" at bounding box center [272, 174] width 26 height 33
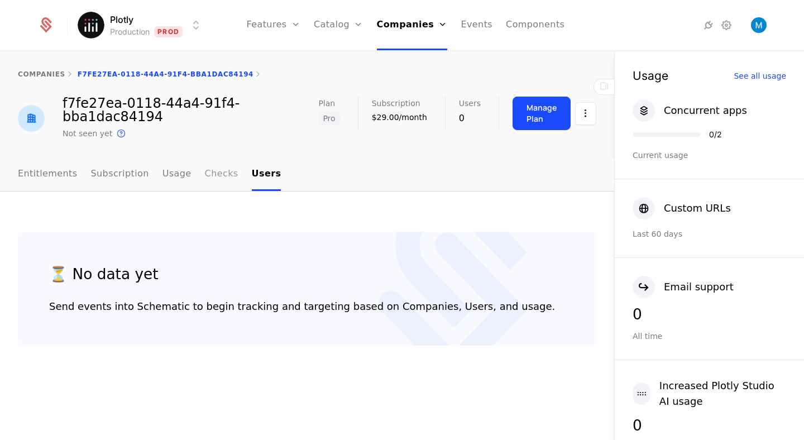
click at [209, 177] on link "Checks" at bounding box center [221, 174] width 33 height 33
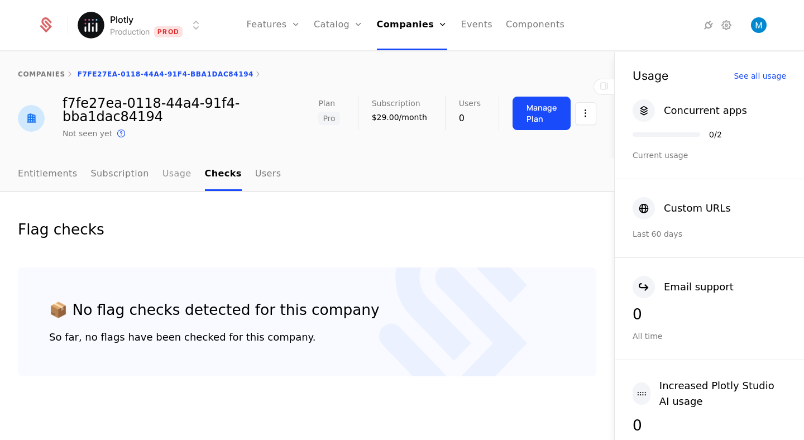
click at [176, 174] on link "Usage" at bounding box center [176, 174] width 29 height 33
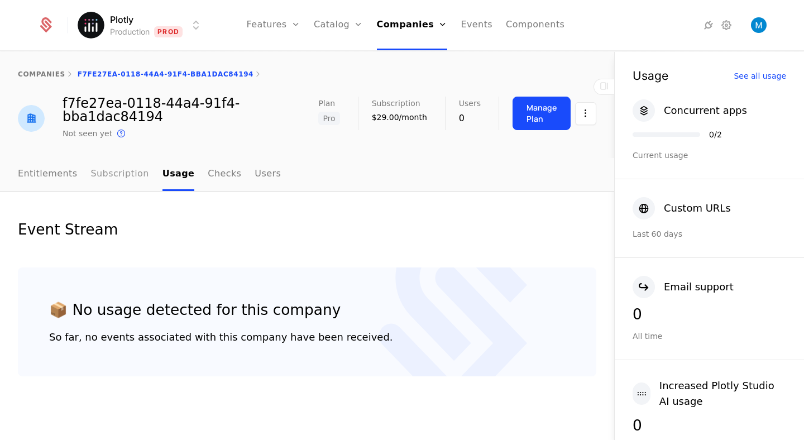
click at [106, 182] on link "Subscription" at bounding box center [120, 174] width 58 height 33
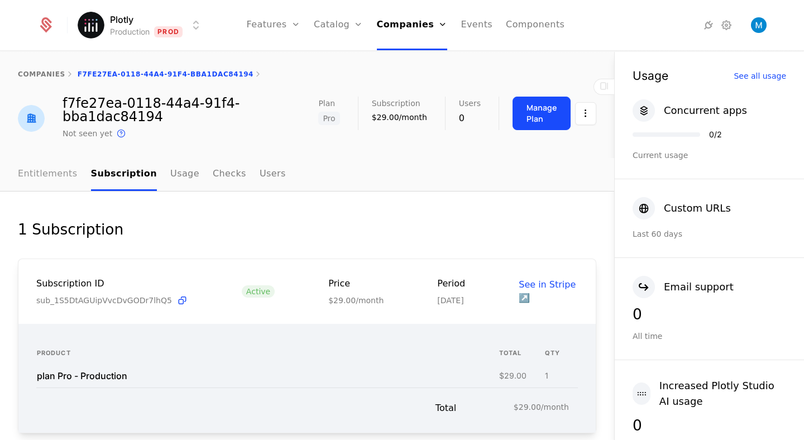
click at [29, 173] on link "Entitlements" at bounding box center [48, 174] width 60 height 33
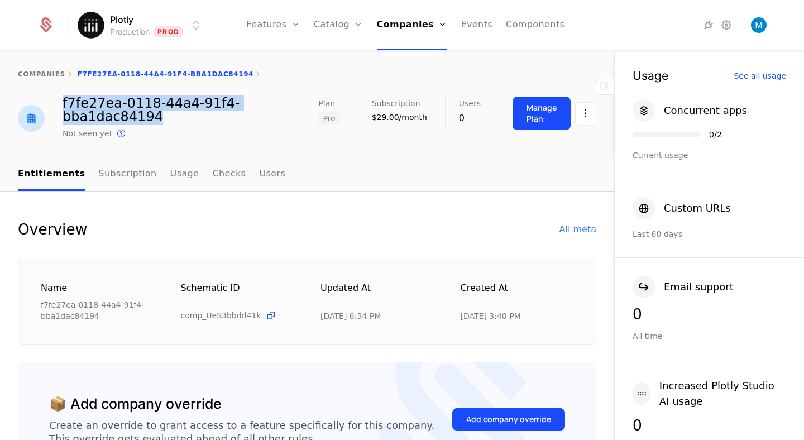
drag, startPoint x: 150, startPoint y: 119, endPoint x: 56, endPoint y: 109, distance: 94.3
click at [56, 109] on div "f7fe27ea-0118-44a4-91f4-bba1dac84194 Not seen yet This is the date a track or i…" at bounding box center [168, 119] width 300 height 44
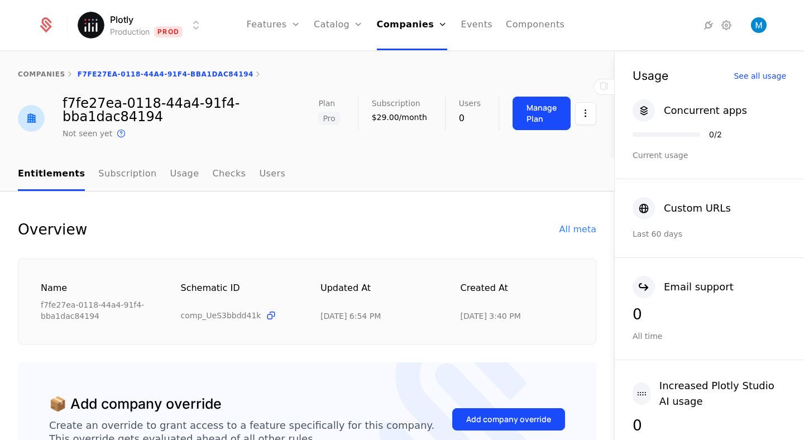
click at [142, 111] on div "f7fe27ea-0118-44a4-91f4-bba1dac84194" at bounding box center [191, 110] width 256 height 27
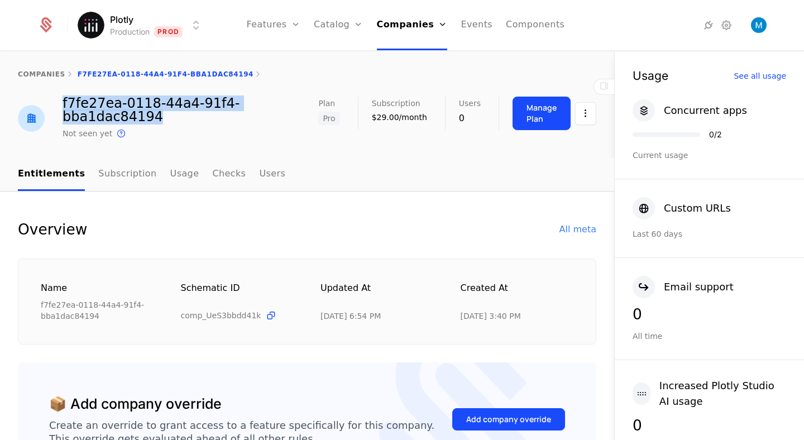
drag, startPoint x: 151, startPoint y: 115, endPoint x: 59, endPoint y: 99, distance: 94.0
click at [59, 99] on div "f7fe27ea-0118-44a4-91f4-bba1dac84194 Not seen yet This is the date a track or i…" at bounding box center [168, 119] width 300 height 44
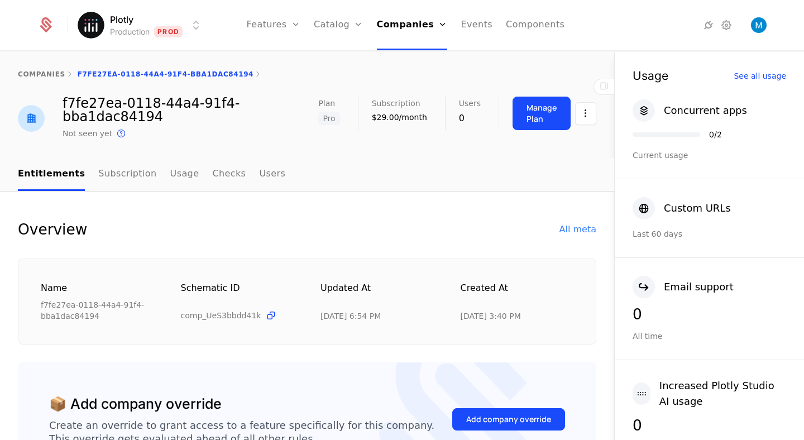
click at [154, 122] on div "f7fe27ea-0118-44a4-91f4-bba1dac84194" at bounding box center [191, 110] width 256 height 27
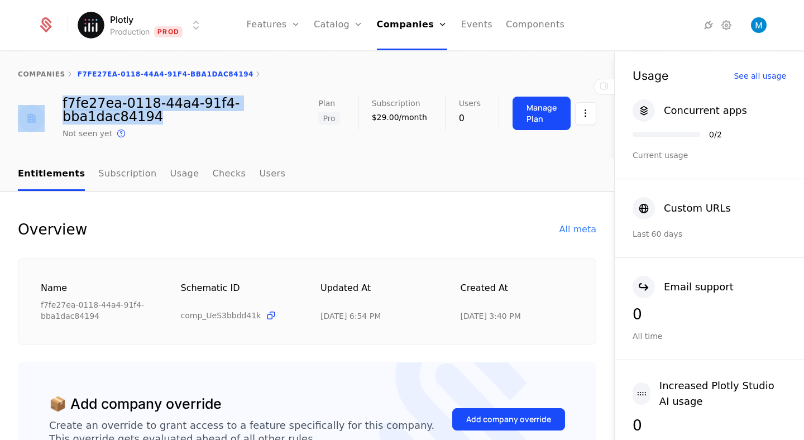
drag, startPoint x: 154, startPoint y: 118, endPoint x: 53, endPoint y: 99, distance: 102.3
click at [53, 99] on div "f7fe27ea-0118-44a4-91f4-bba1dac84194 Not seen yet This is the date a track or i…" at bounding box center [168, 119] width 300 height 44
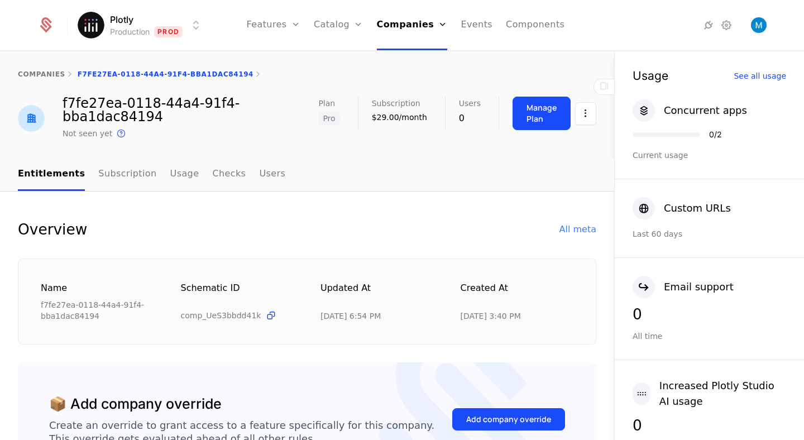
click at [76, 99] on div "f7fe27ea-0118-44a4-91f4-bba1dac84194" at bounding box center [191, 110] width 256 height 27
click at [260, 171] on link "Users" at bounding box center [272, 174] width 26 height 33
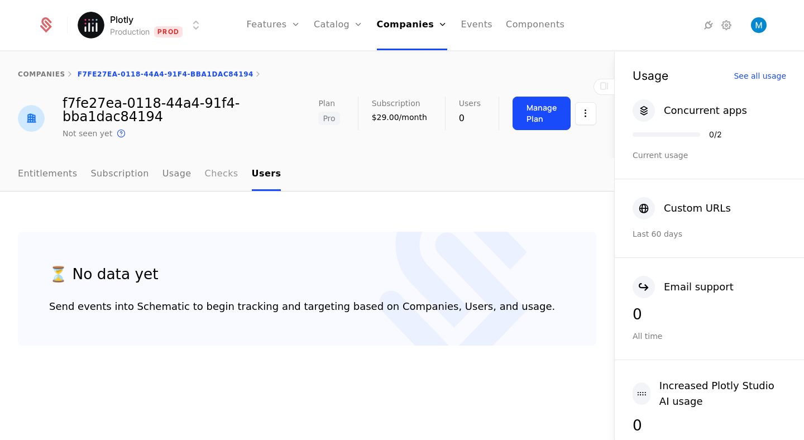
click at [217, 180] on link "Checks" at bounding box center [221, 174] width 33 height 33
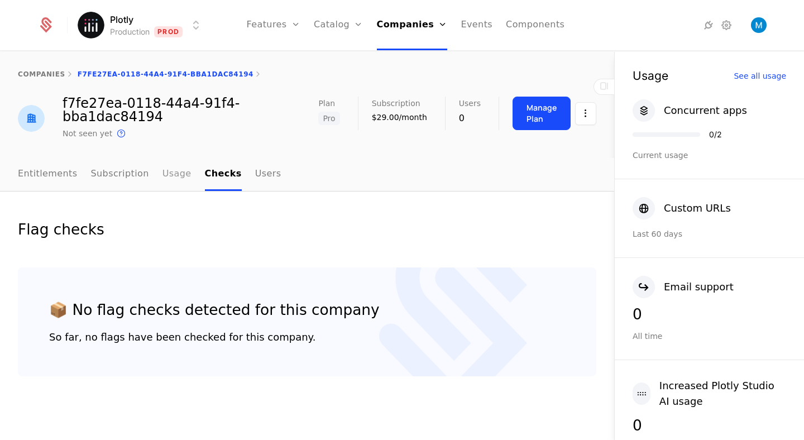
click at [170, 169] on link "Usage" at bounding box center [176, 174] width 29 height 33
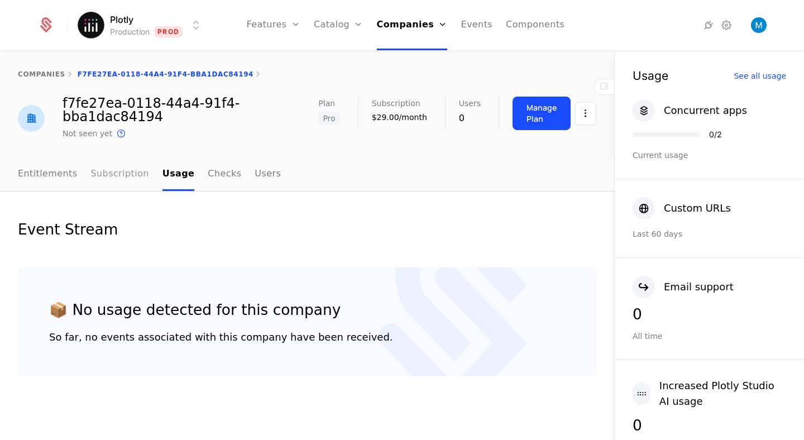
click at [140, 172] on link "Subscription" at bounding box center [120, 174] width 58 height 33
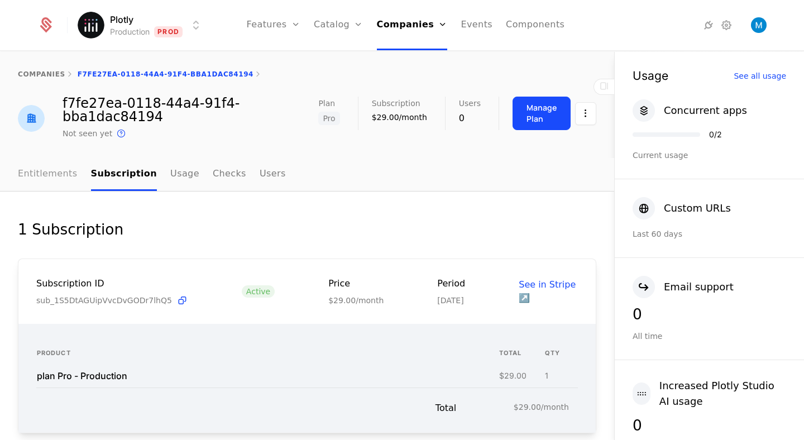
click at [45, 179] on link "Entitlements" at bounding box center [48, 174] width 60 height 33
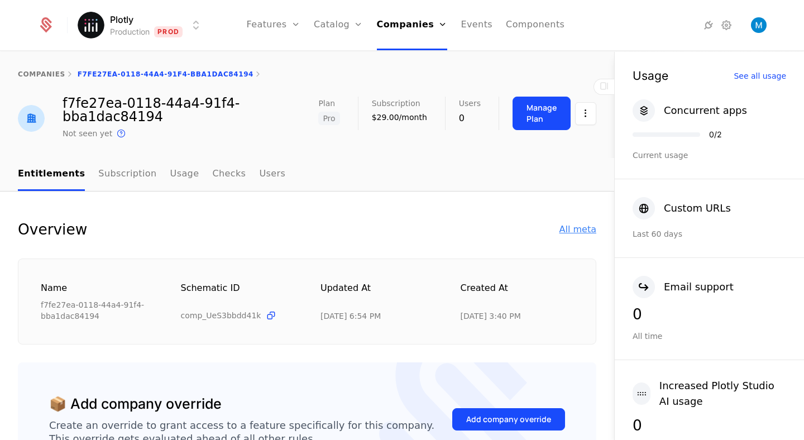
click at [581, 224] on div "All meta" at bounding box center [577, 229] width 37 height 13
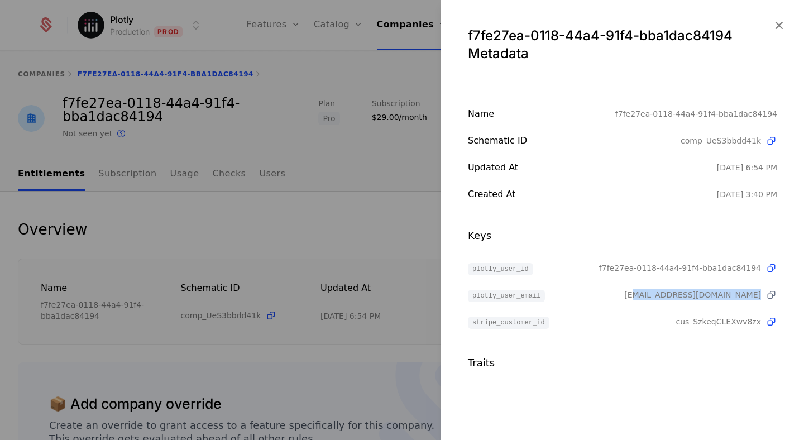
drag, startPoint x: 707, startPoint y: 296, endPoint x: 767, endPoint y: 295, distance: 59.7
click at [767, 295] on span "jingning@plot.ly" at bounding box center [700, 295] width 153 height 12
click at [727, 292] on span "jingning@plot.ly" at bounding box center [692, 294] width 137 height 11
click at [751, 297] on span "jingning@plot.ly" at bounding box center [692, 294] width 137 height 11
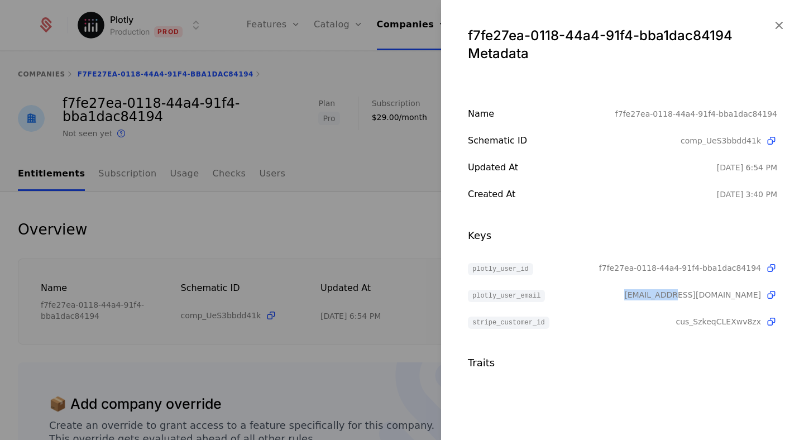
drag, startPoint x: 745, startPoint y: 297, endPoint x: 669, endPoint y: 296, distance: 76.5
click at [669, 296] on div "plotly_user_email jingning@plot.ly" at bounding box center [622, 294] width 309 height 13
click at [624, 296] on div "plotly_user_email" at bounding box center [546, 294] width 156 height 13
click at [484, 295] on span "plotly_user_email" at bounding box center [506, 296] width 77 height 12
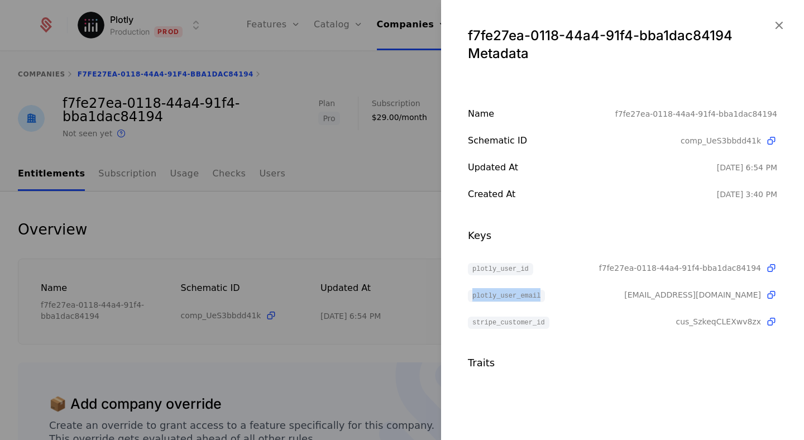
click at [540, 297] on span "plotly_user_email" at bounding box center [506, 296] width 77 height 12
click at [509, 297] on span "plotly_user_email" at bounding box center [506, 296] width 77 height 12
click at [502, 296] on span "plotly_user_email" at bounding box center [506, 296] width 77 height 12
click at [776, 25] on icon "button" at bounding box center [779, 25] width 15 height 15
